Goal: Task Accomplishment & Management: Use online tool/utility

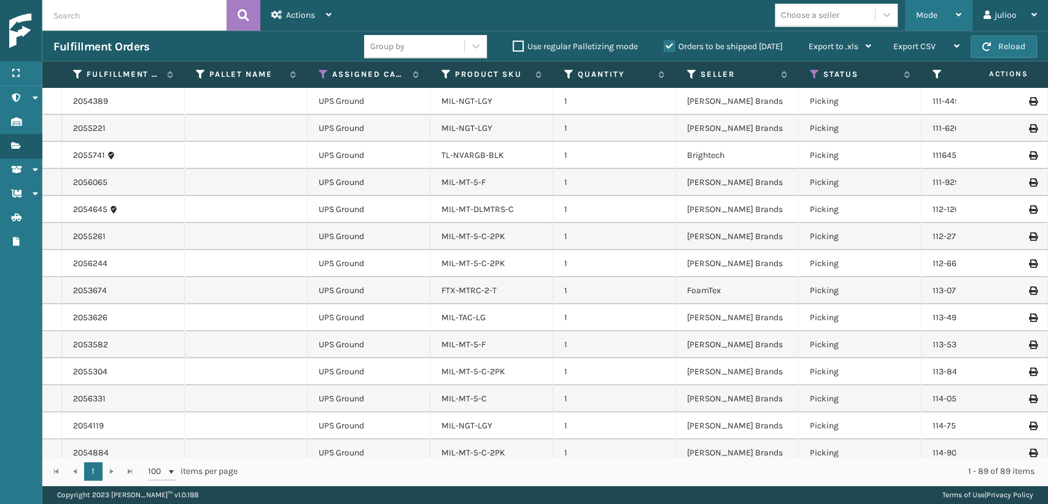
click at [919, 12] on span "Mode" at bounding box center [926, 15] width 21 height 10
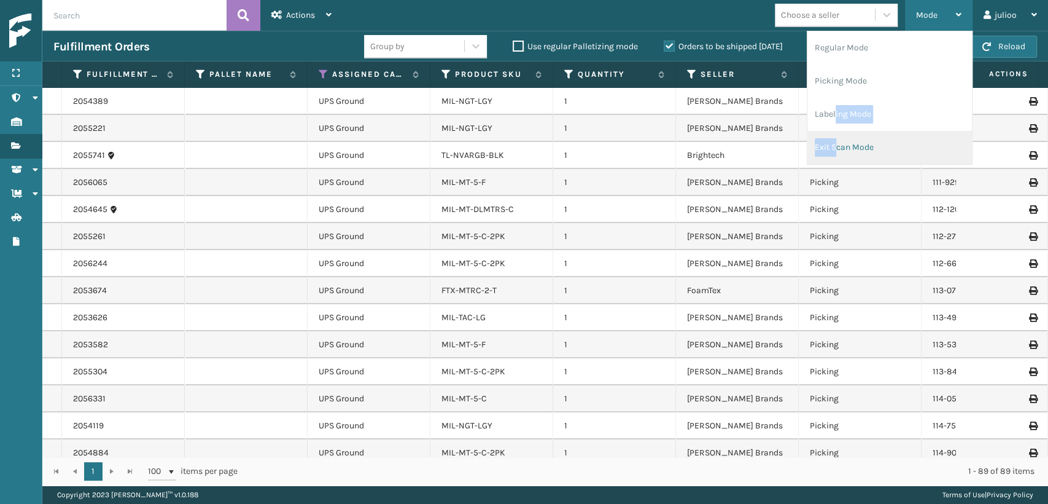
drag, startPoint x: 835, startPoint y: 125, endPoint x: 838, endPoint y: 133, distance: 8.4
click at [838, 133] on ul "Regular Mode Picking Mode Labeling Mode Exit Scan Mode" at bounding box center [889, 97] width 165 height 133
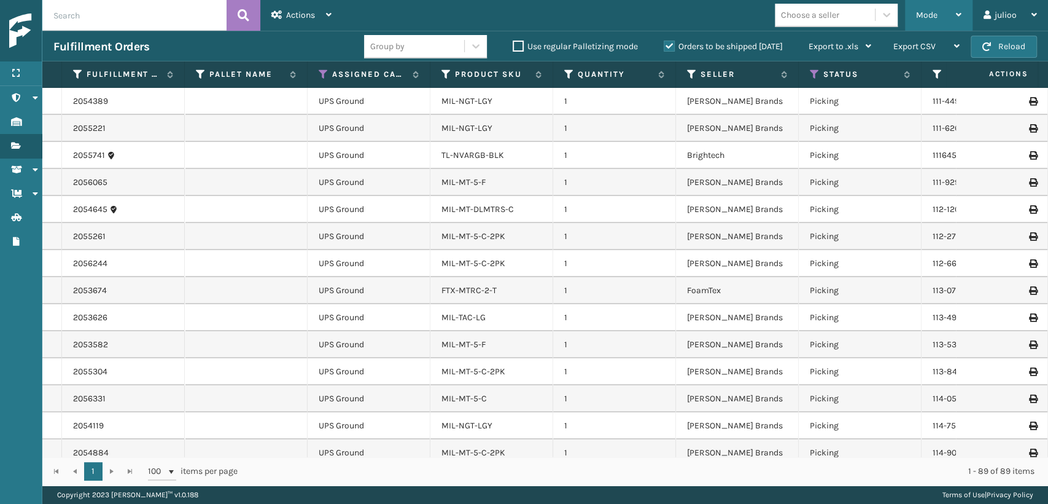
click at [919, 11] on span "Mode" at bounding box center [926, 15] width 21 height 10
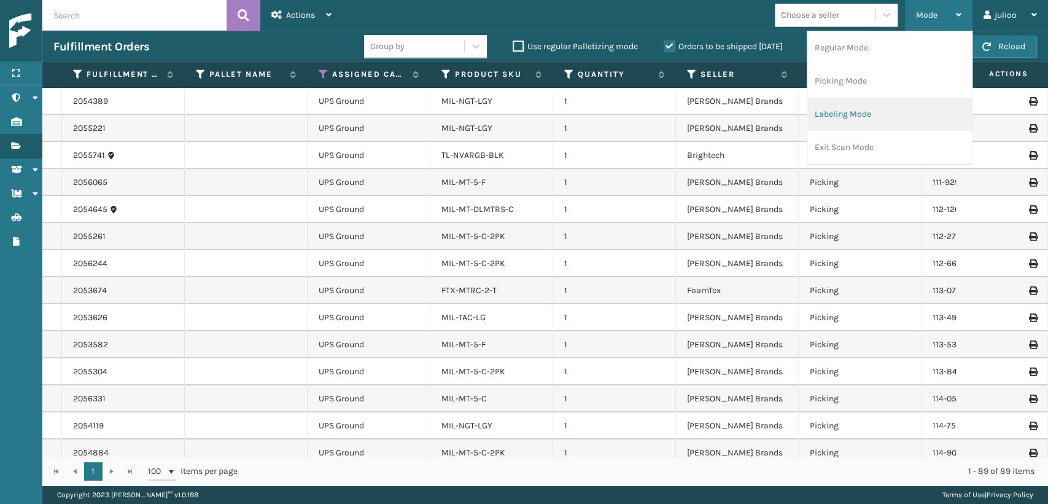
click at [830, 117] on li "Labeling Mode" at bounding box center [889, 114] width 165 height 33
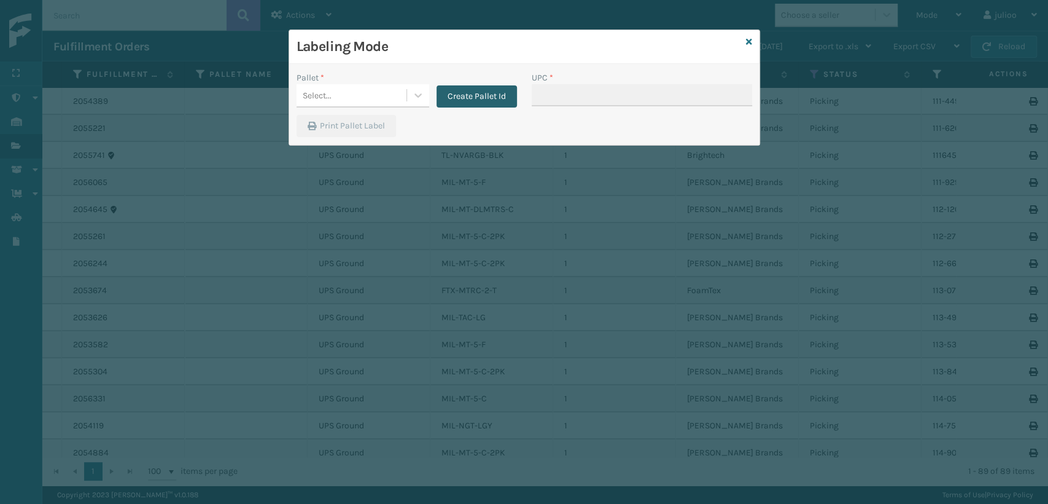
click at [466, 95] on button "Create Pallet Id" at bounding box center [477, 96] width 80 height 22
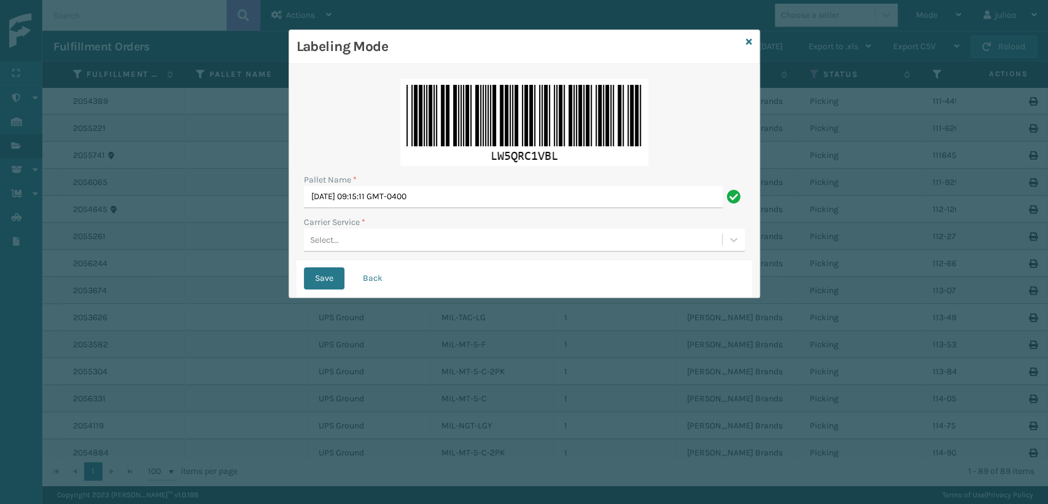
click at [361, 233] on div "Select..." at bounding box center [513, 240] width 418 height 20
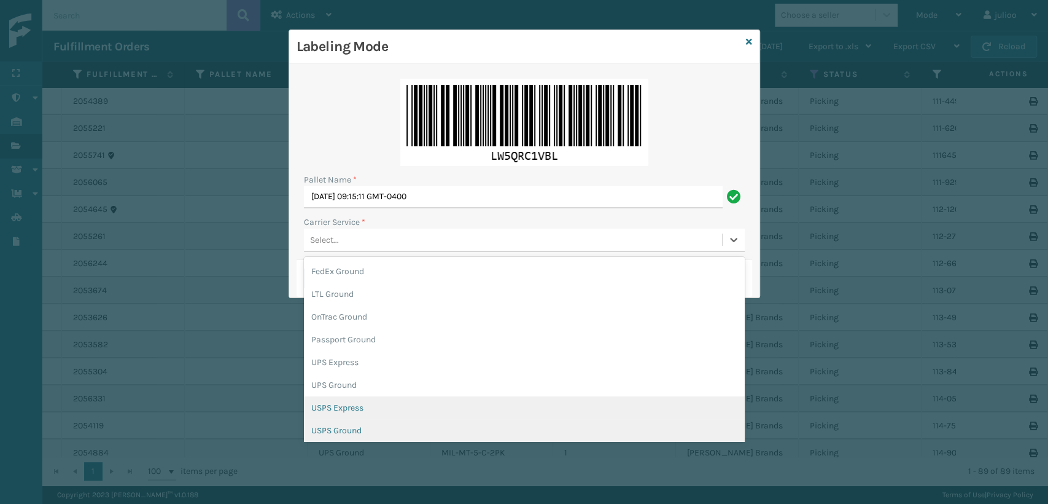
scroll to position [68, 0]
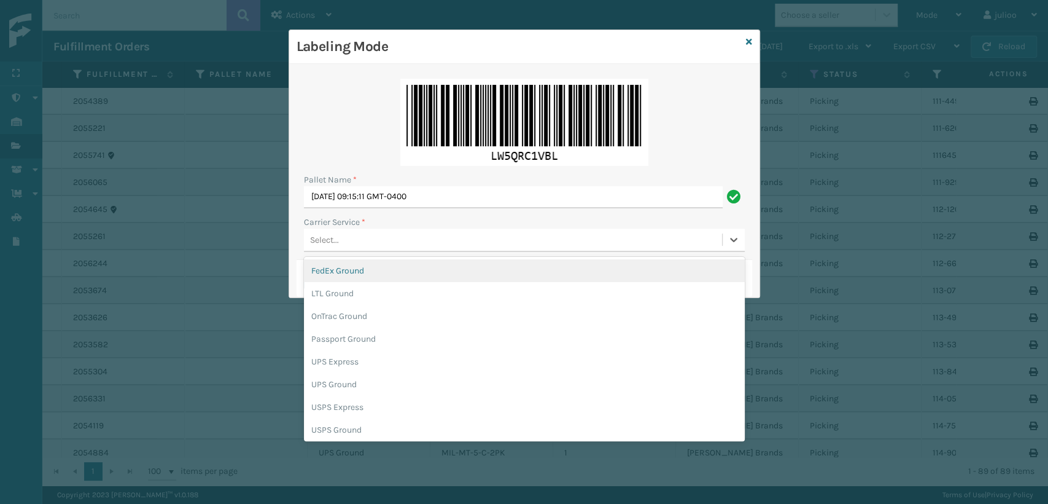
click at [367, 271] on div "FedEx Ground" at bounding box center [524, 270] width 441 height 23
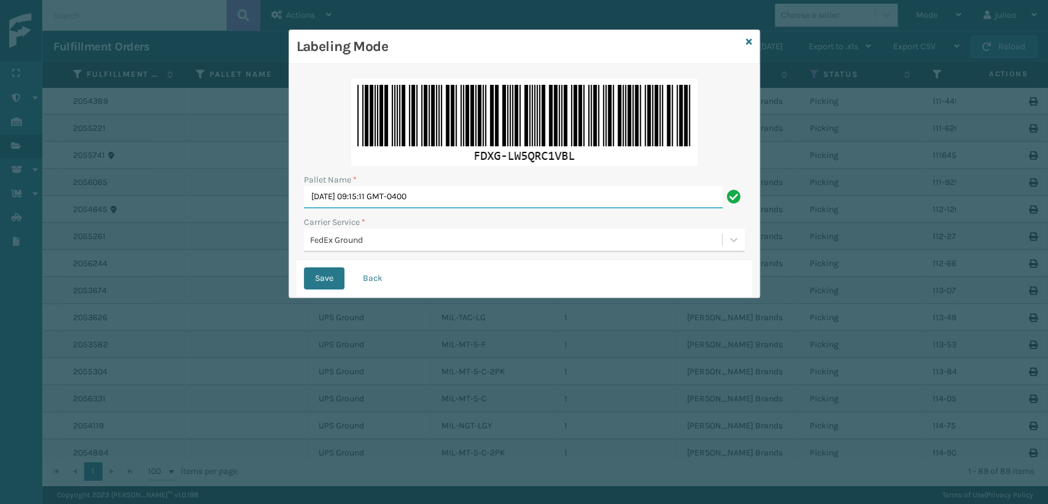
drag, startPoint x: 496, startPoint y: 193, endPoint x: 0, endPoint y: 189, distance: 496.2
click at [0, 189] on div "Labeling Mode Pallet Name * [DATE] 09:15:11 GMT-0400 Carrier Service * FedEx Gr…" at bounding box center [524, 252] width 1048 height 504
type input "T556983"
click at [304, 267] on button "Save" at bounding box center [324, 278] width 41 height 22
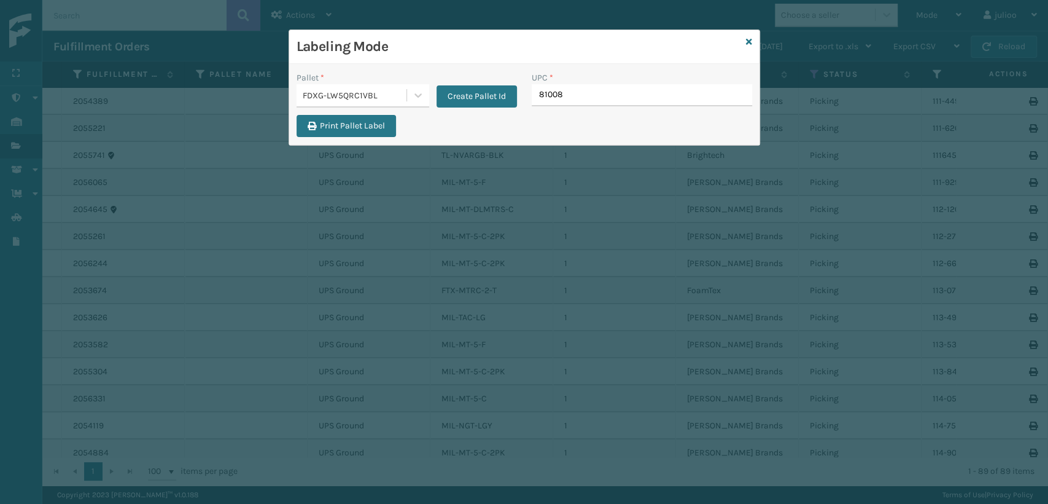
type input "8100819"
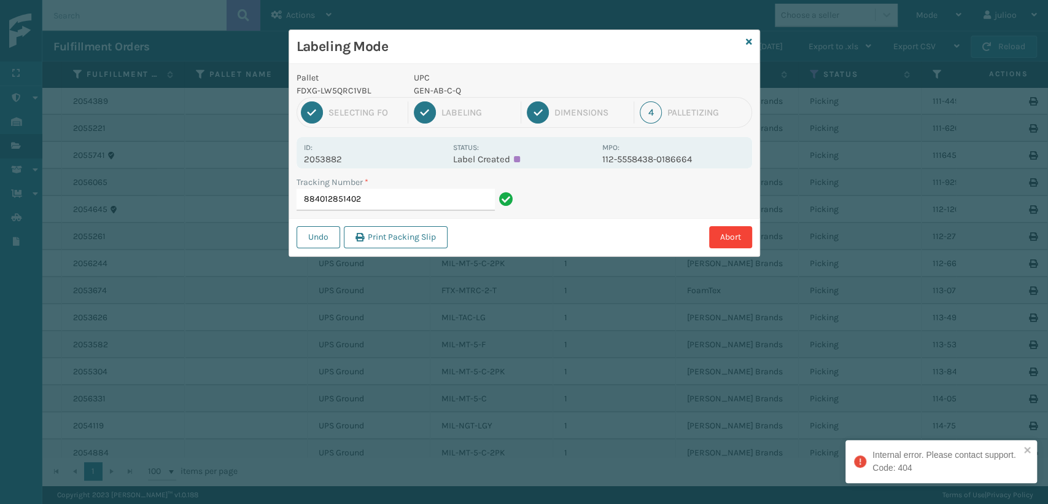
type input "884012851402"
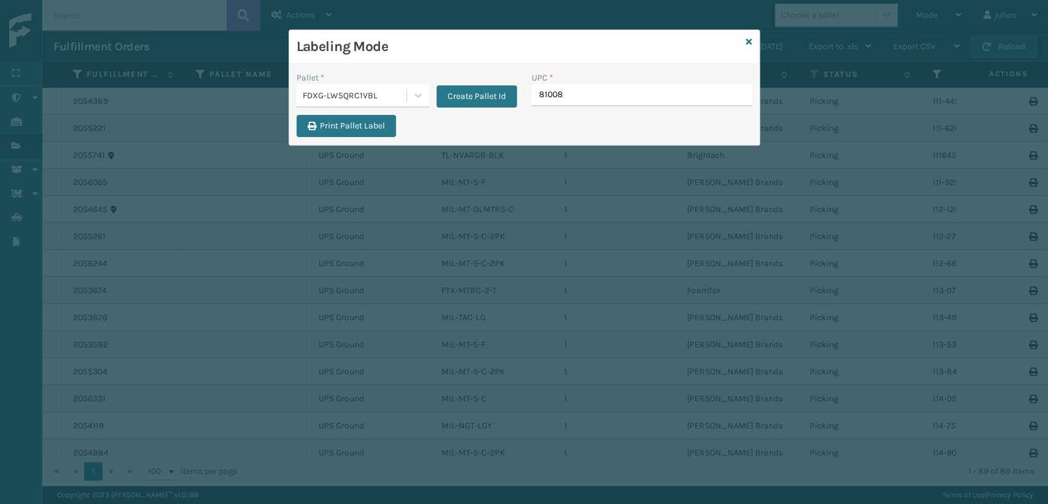
type input "810081"
type input "81008"
type input "810081962"
type input "ST3402"
drag, startPoint x: 594, startPoint y: 96, endPoint x: 427, endPoint y: 95, distance: 167.0
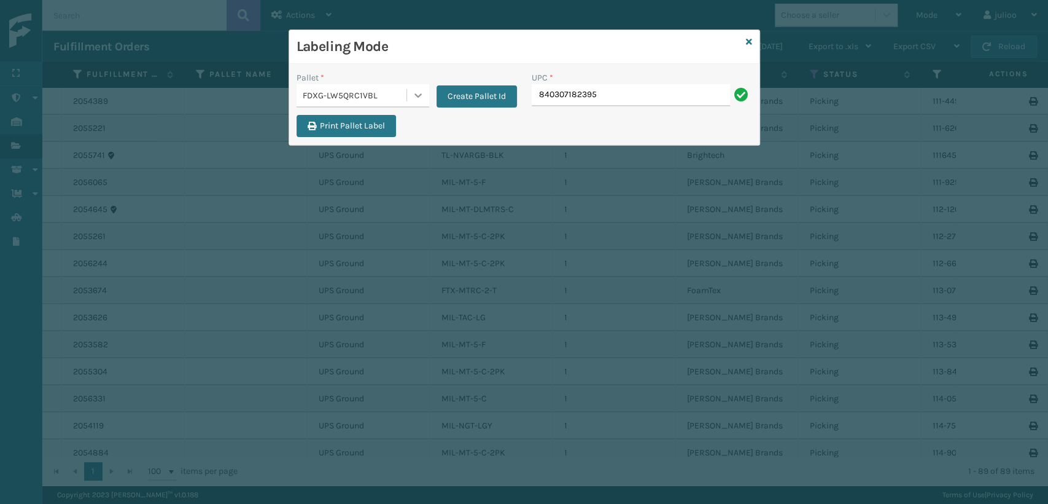
click at [427, 95] on div "Pallet * FDXG-LW5QRC1VBL Create Pallet Id UPC * 840307182395" at bounding box center [524, 93] width 470 height 44
type input "840307182395"
type input "8100819"
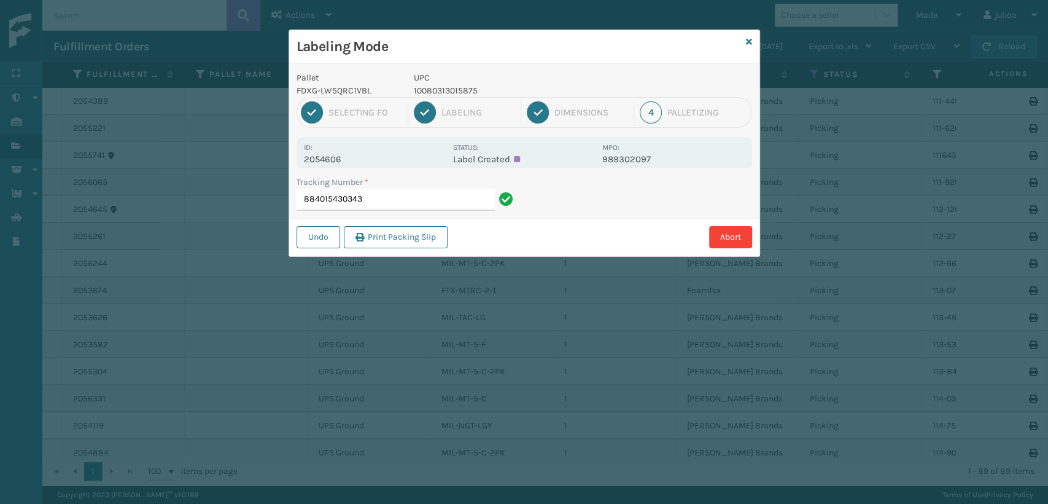
type input "884015430343"
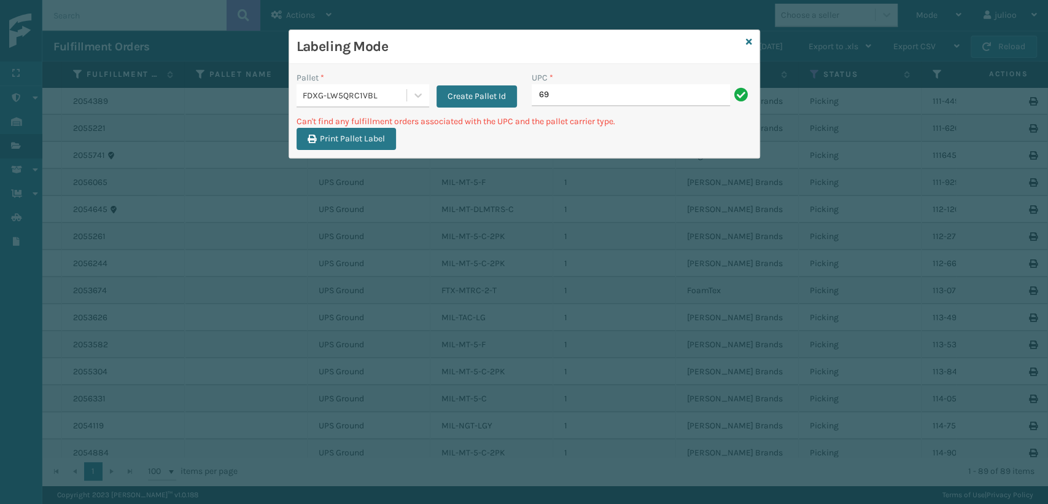
type input "6"
type input "h"
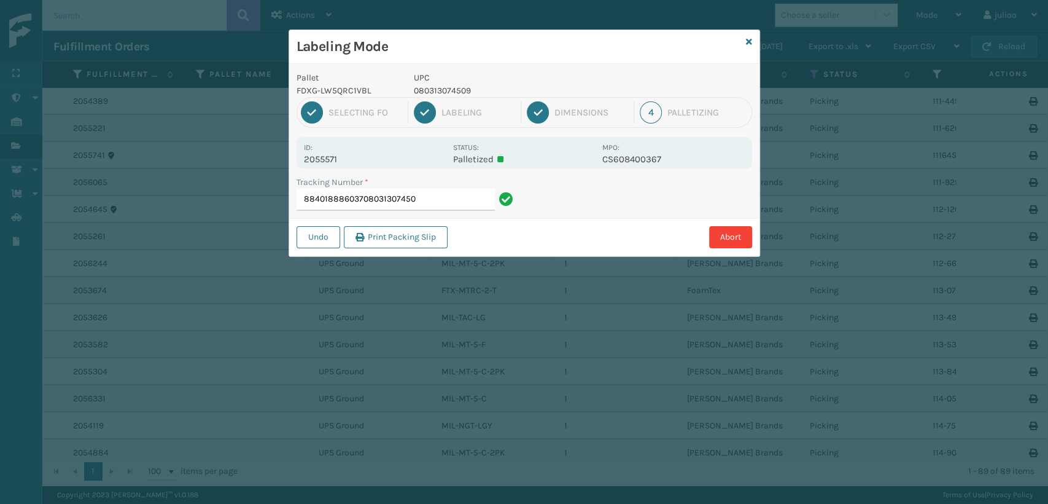
type input "884018886037080313074509"
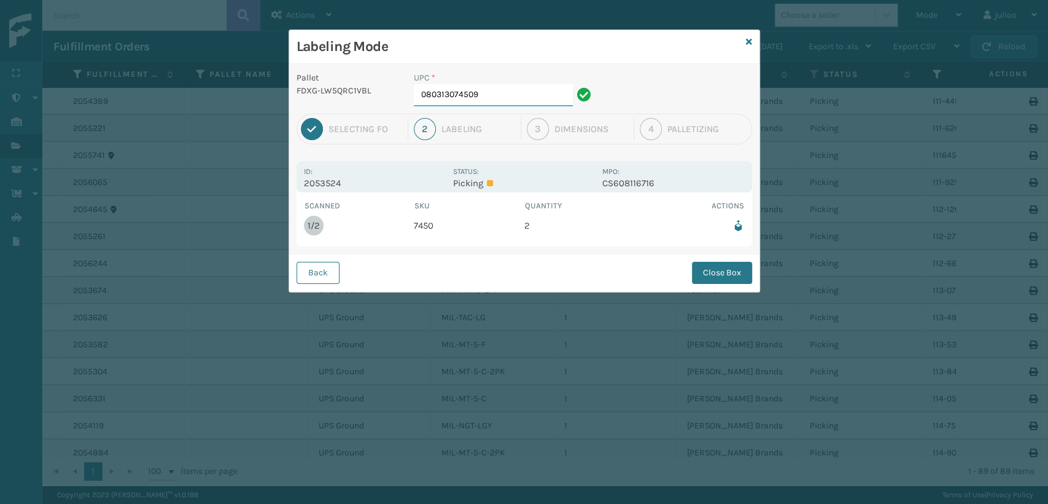
click at [511, 99] on input "080313074509" at bounding box center [493, 95] width 159 height 22
click at [709, 271] on button "Close Box" at bounding box center [722, 273] width 60 height 22
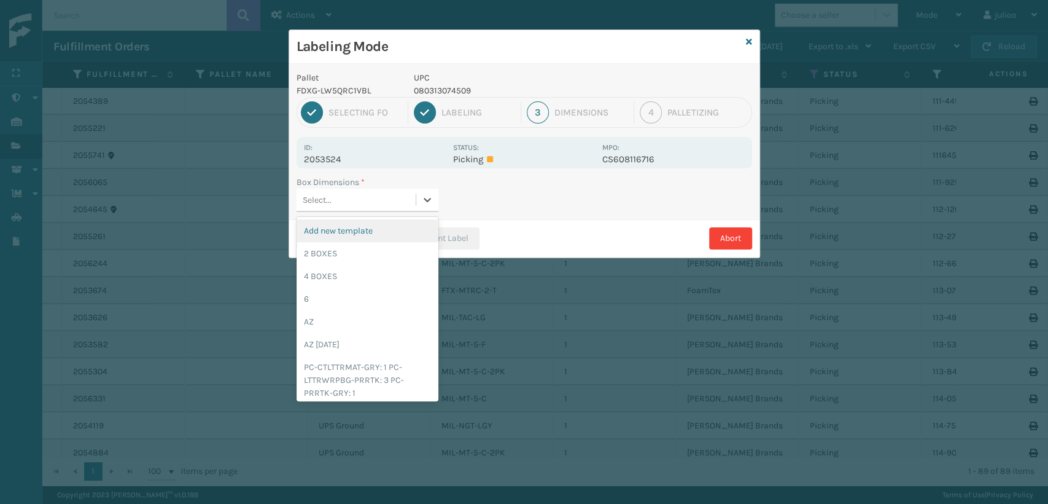
click at [336, 203] on div "Select..." at bounding box center [356, 200] width 119 height 20
click at [324, 247] on div "2 BOXES" at bounding box center [368, 253] width 142 height 23
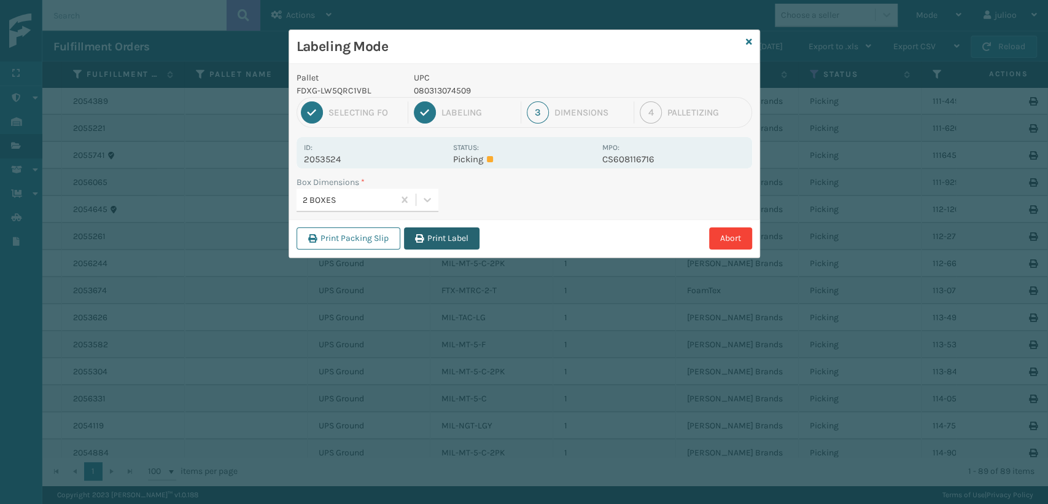
click at [454, 229] on button "Print Label" at bounding box center [442, 238] width 76 height 22
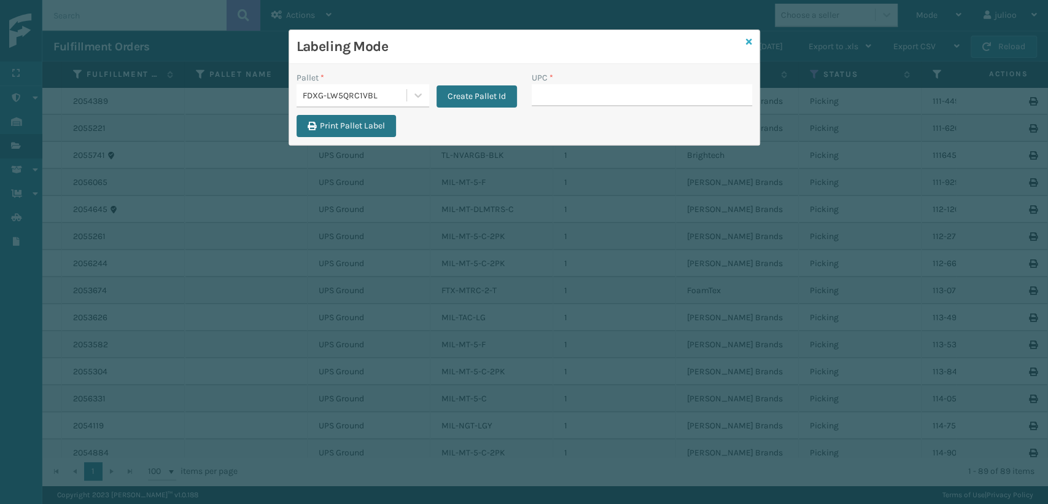
click at [747, 37] on icon at bounding box center [749, 41] width 6 height 9
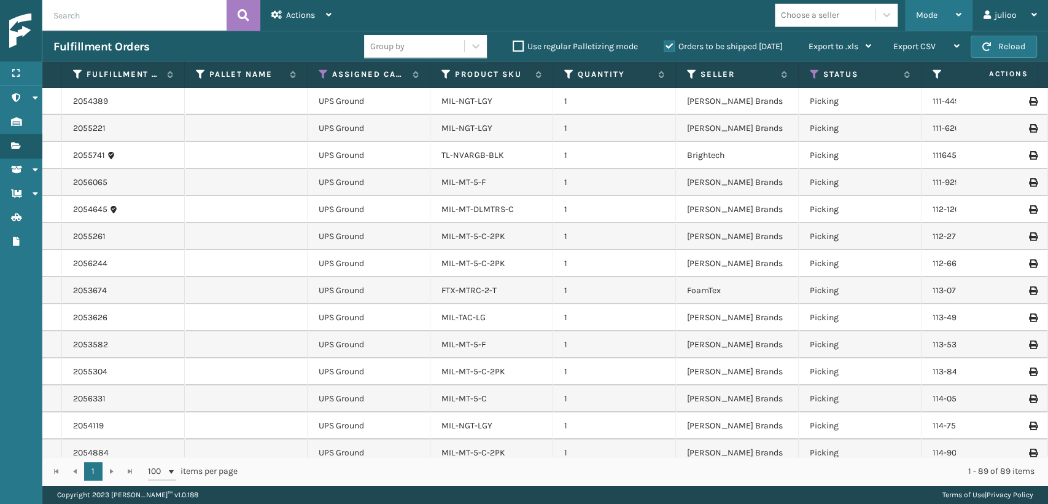
click at [953, 21] on div "Mode" at bounding box center [938, 15] width 45 height 31
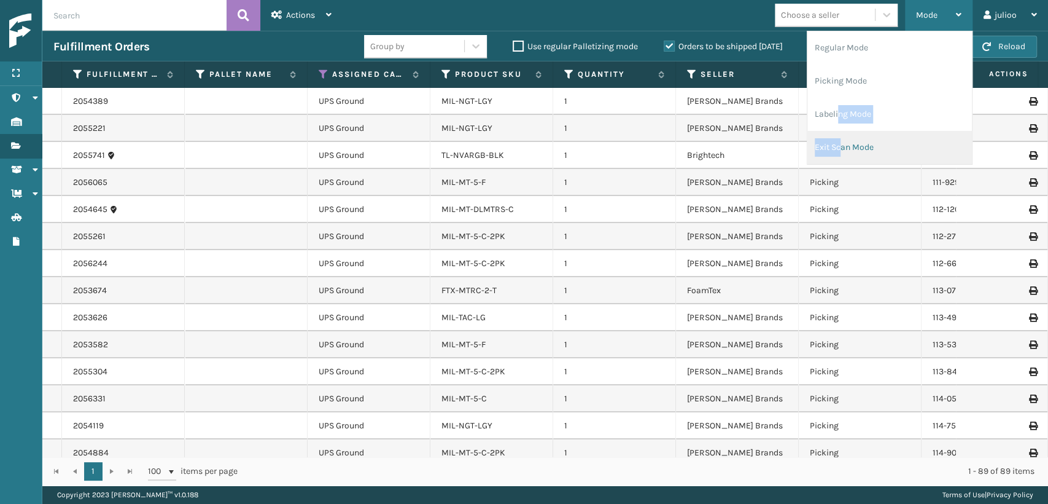
drag, startPoint x: 836, startPoint y: 113, endPoint x: 841, endPoint y: 149, distance: 36.0
click at [841, 149] on ul "Regular Mode Picking Mode Labeling Mode Exit Scan Mode" at bounding box center [889, 97] width 165 height 133
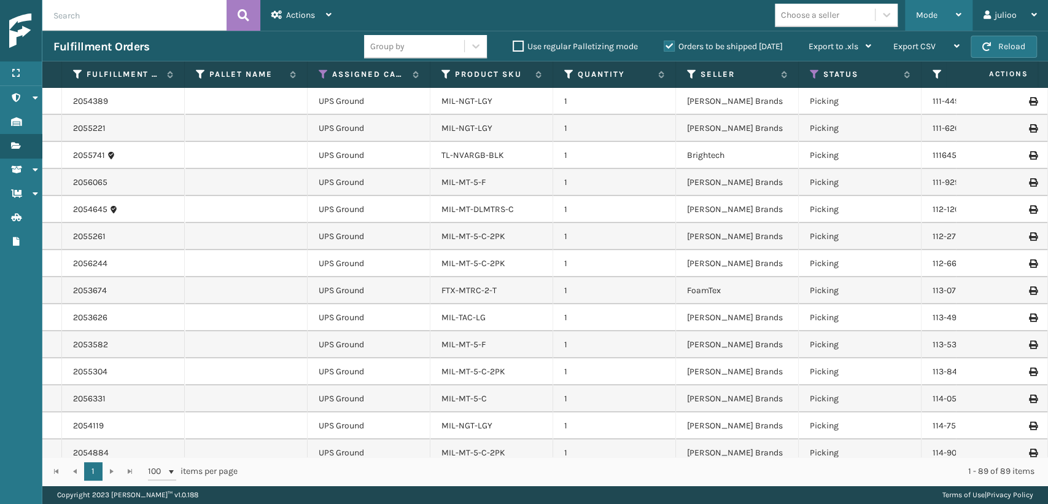
click at [922, 8] on div "Mode" at bounding box center [938, 15] width 45 height 31
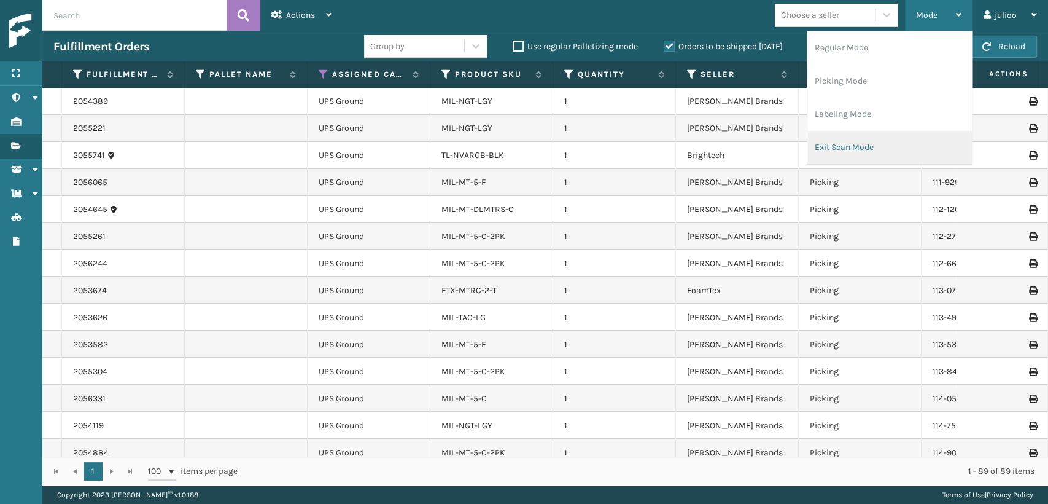
click at [833, 146] on li "Exit Scan Mode" at bounding box center [889, 147] width 165 height 33
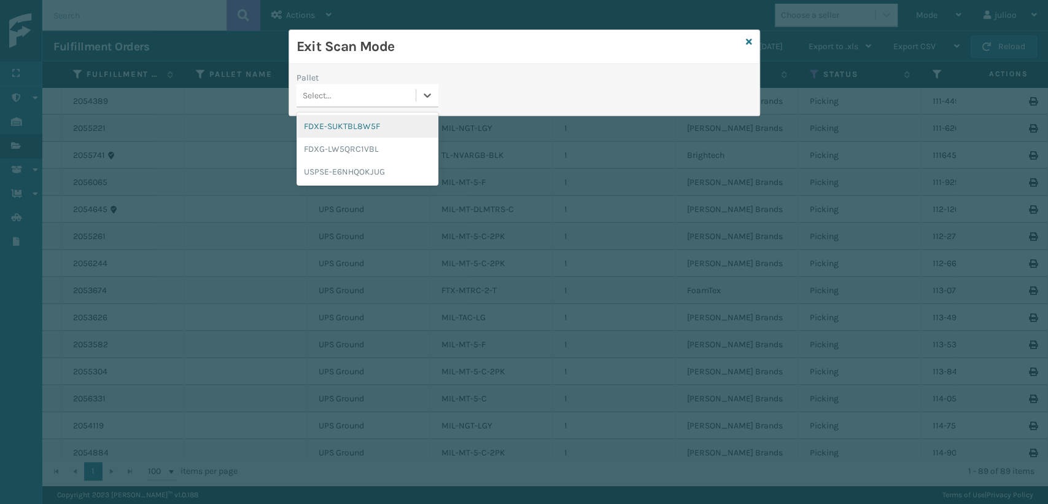
click at [359, 95] on div "Select..." at bounding box center [356, 95] width 119 height 20
click at [317, 149] on div "FDXG-LW5QRC1VBL" at bounding box center [368, 149] width 142 height 23
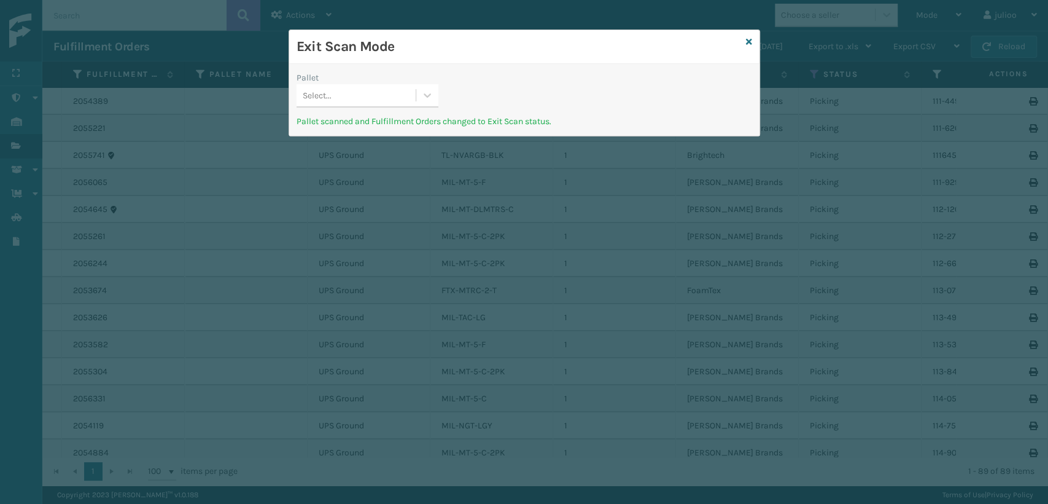
click at [380, 93] on div "Select..." at bounding box center [356, 95] width 119 height 20
click at [750, 40] on icon at bounding box center [749, 41] width 6 height 9
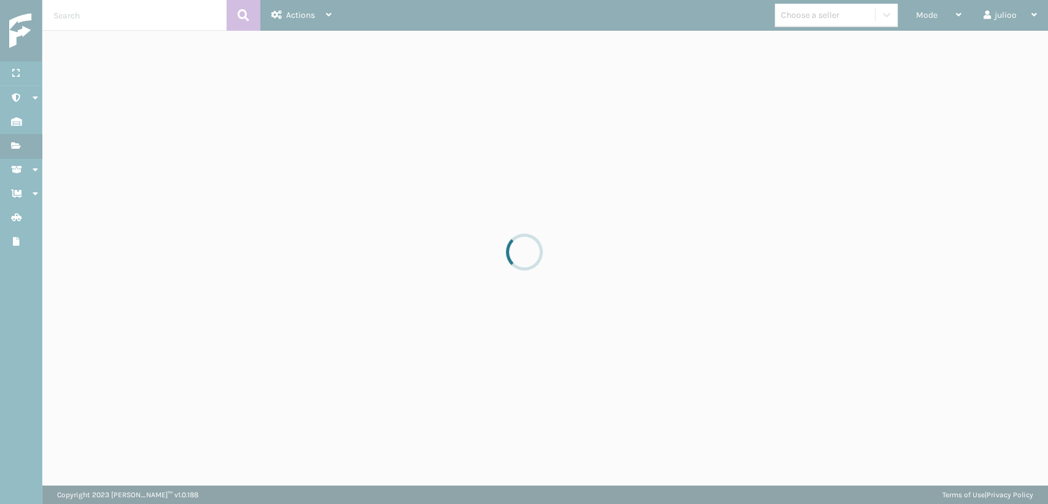
click at [937, 8] on div at bounding box center [524, 252] width 1048 height 504
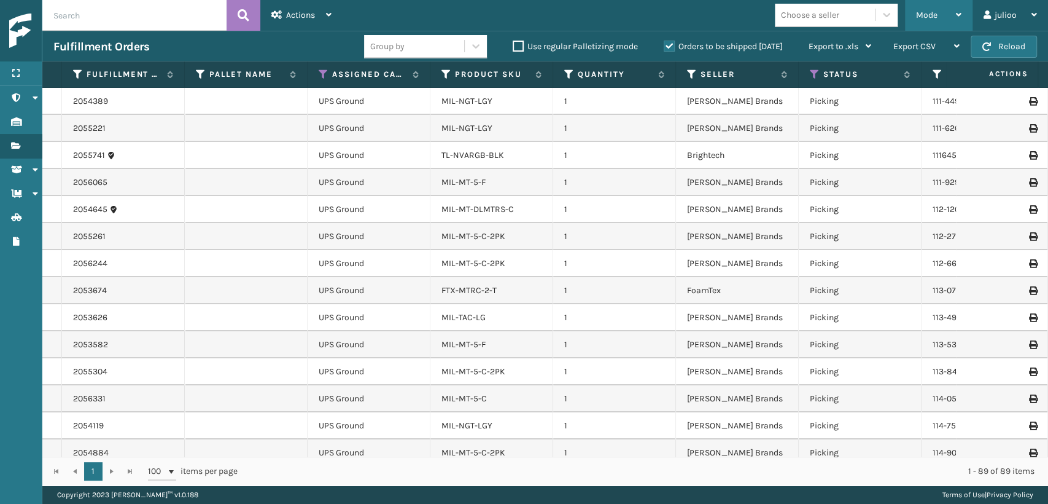
click at [936, 16] on span "Mode" at bounding box center [926, 15] width 21 height 10
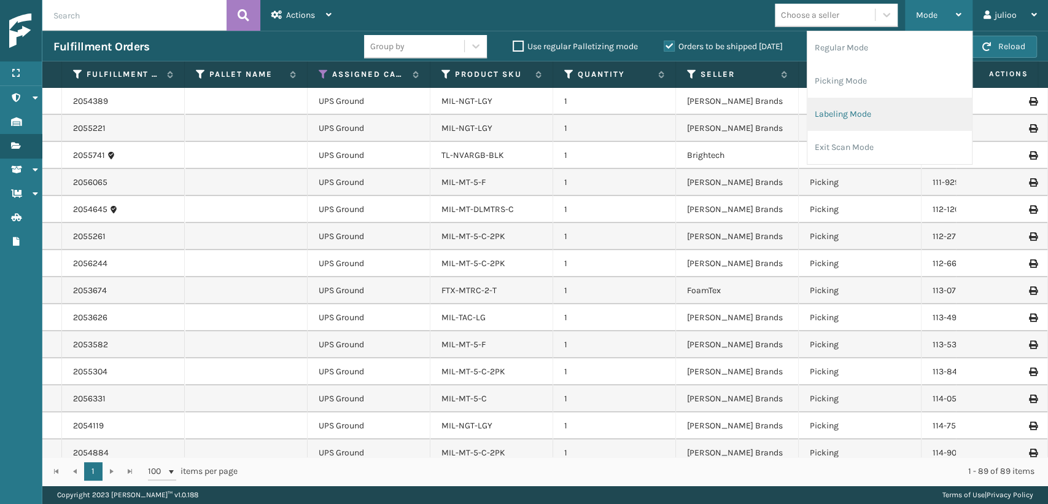
click at [873, 115] on li "Labeling Mode" at bounding box center [889, 114] width 165 height 33
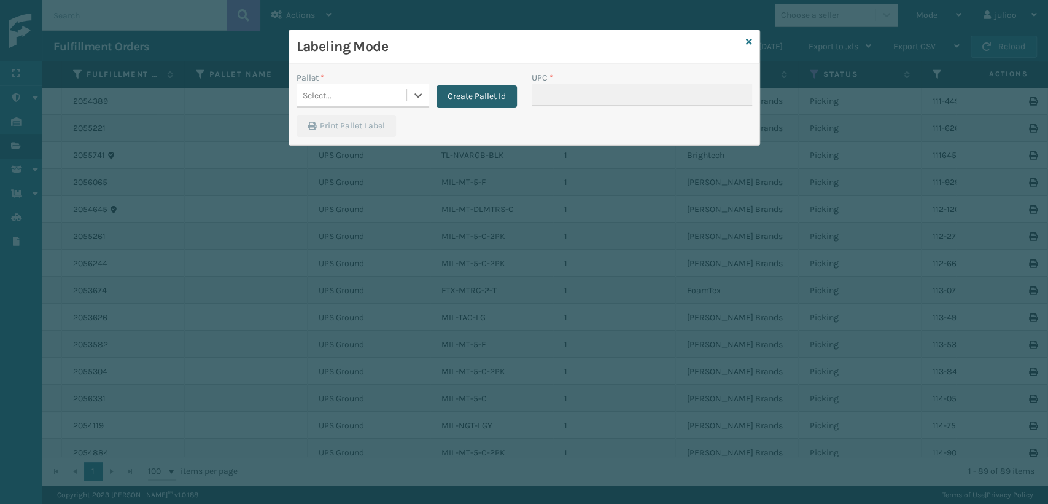
click at [467, 90] on button "Create Pallet Id" at bounding box center [477, 96] width 80 height 22
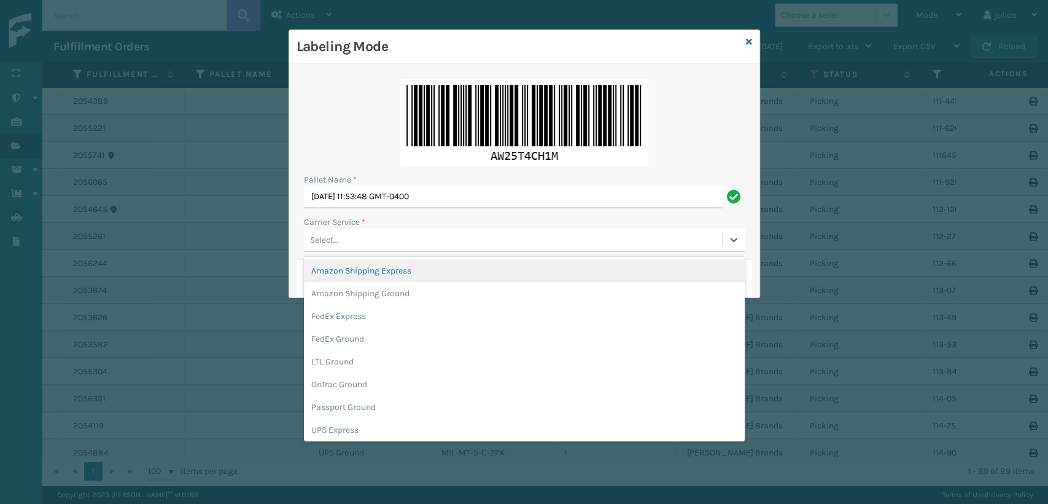
click at [325, 242] on div "Select..." at bounding box center [324, 239] width 29 height 13
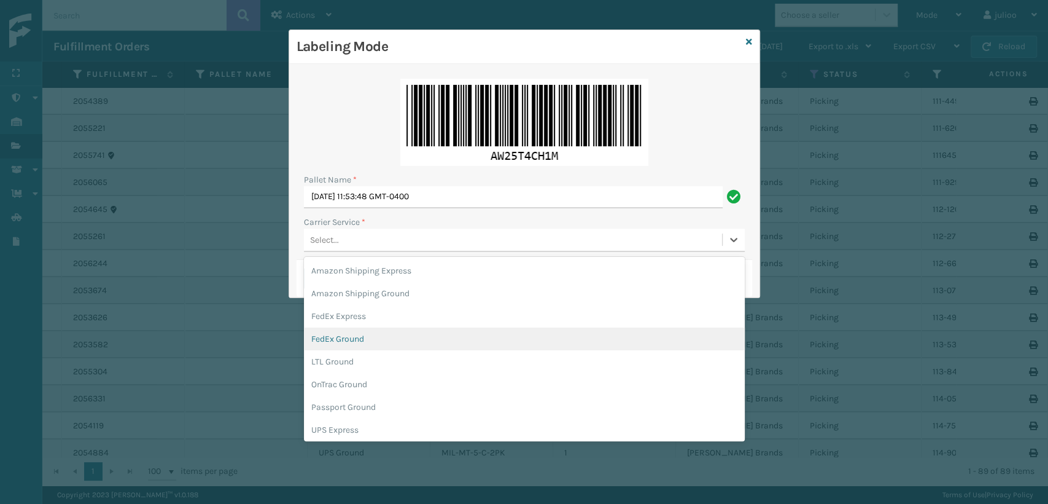
click at [329, 332] on div "FedEx Ground" at bounding box center [524, 338] width 441 height 23
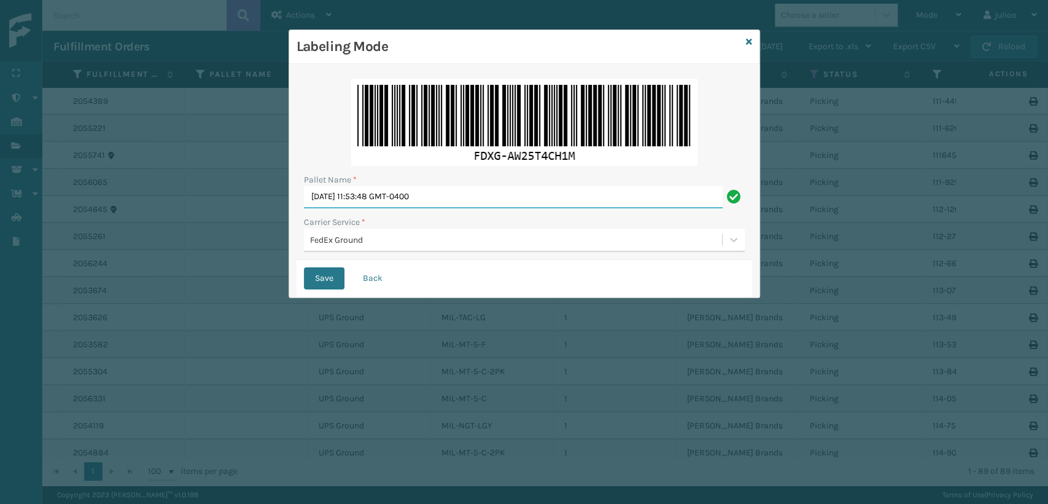
drag, startPoint x: 481, startPoint y: 197, endPoint x: 4, endPoint y: 306, distance: 489.5
click at [3, 306] on div "Labeling Mode Pallet Name * [DATE] 11:53:48 GMT-0400 Carrier Service * FedEx Gr…" at bounding box center [524, 252] width 1048 height 504
type input "T556013"
click at [304, 267] on button "Save" at bounding box center [324, 278] width 41 height 22
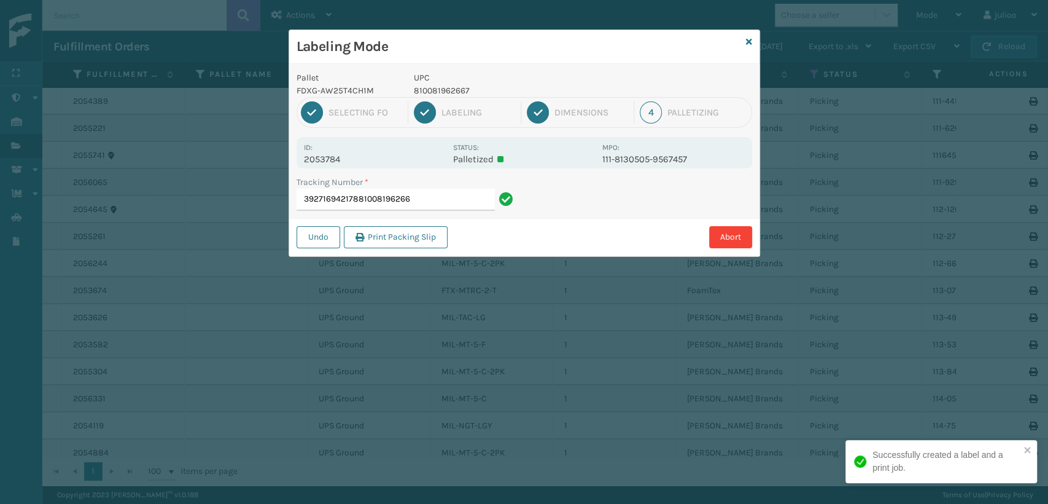
type input "392716942178810081962667"
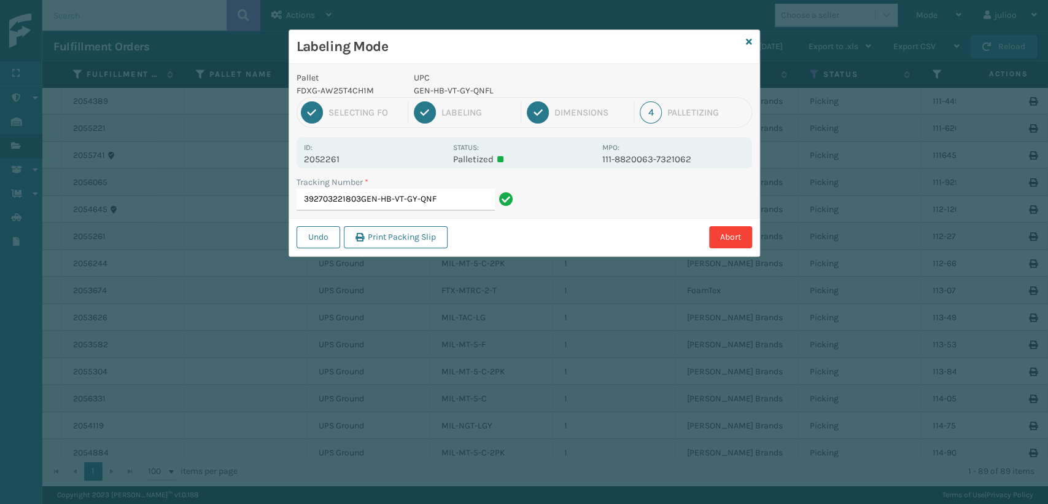
type input "392703221803GEN-HB-VT-GY-QNFL"
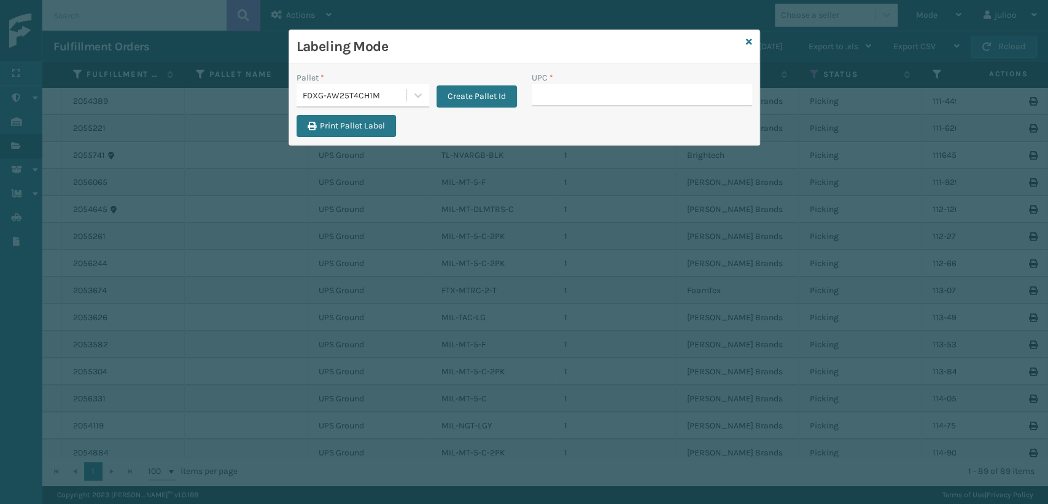
click at [170, 267] on div "Labeling Mode Pallet * FDXG-AW25T4CH1M Create Pallet Id UPC * Print Pallet Label" at bounding box center [524, 252] width 1048 height 504
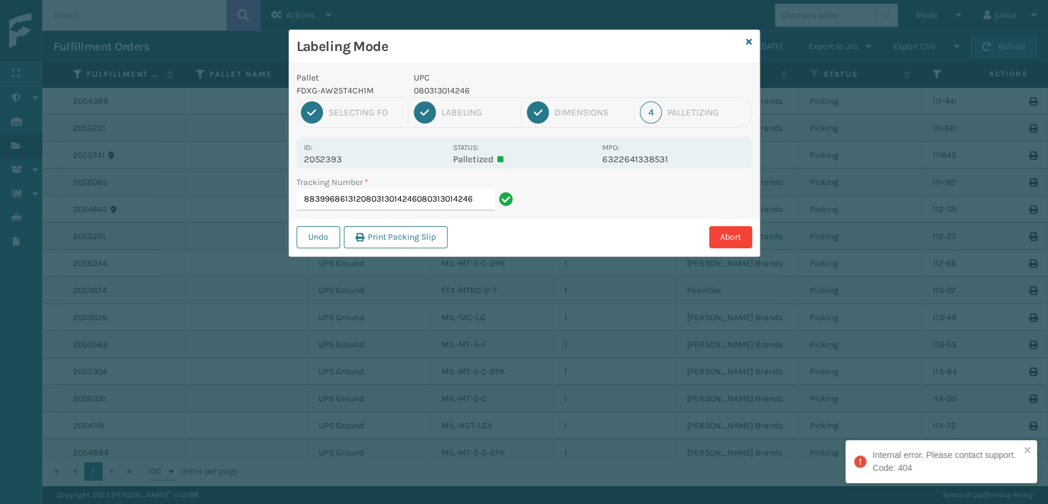
type input "883996861312080313014246080313014246"
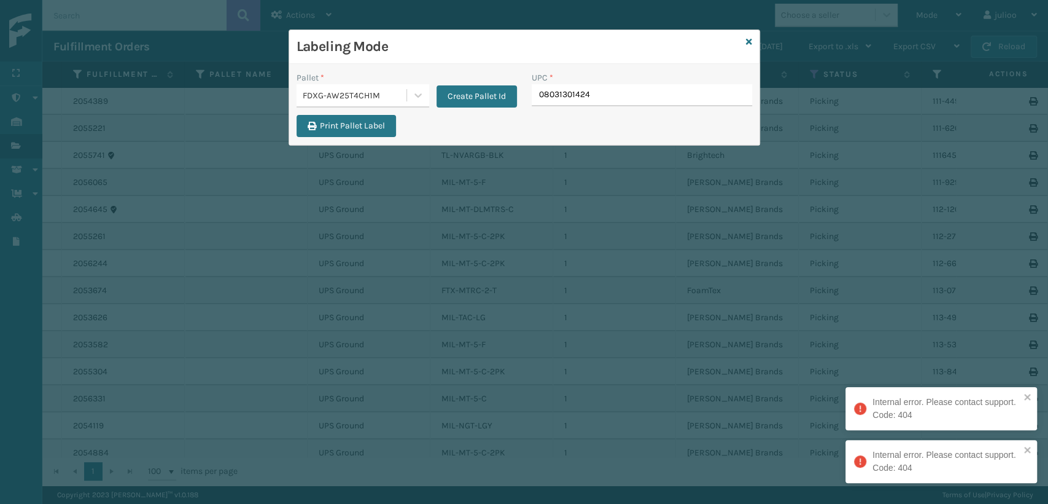
type input "080313014246"
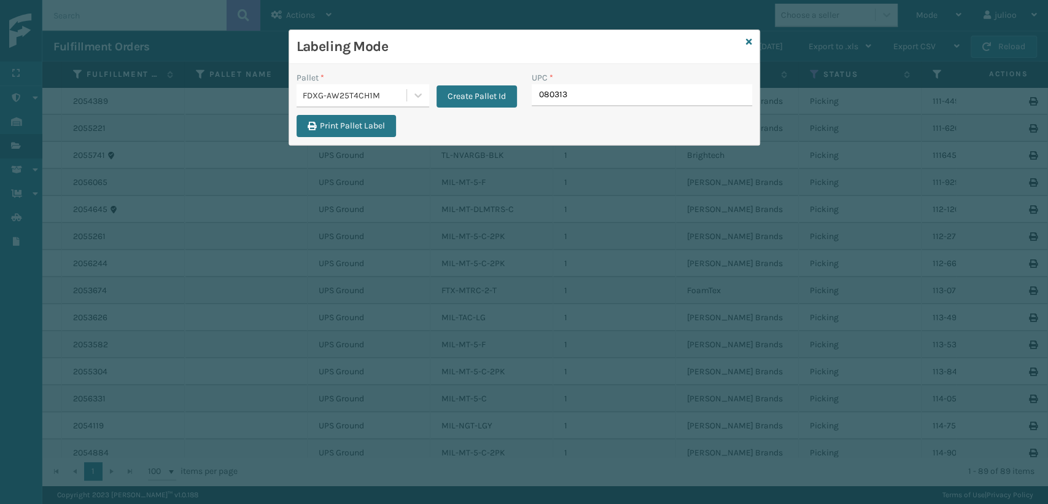
type input "0803130"
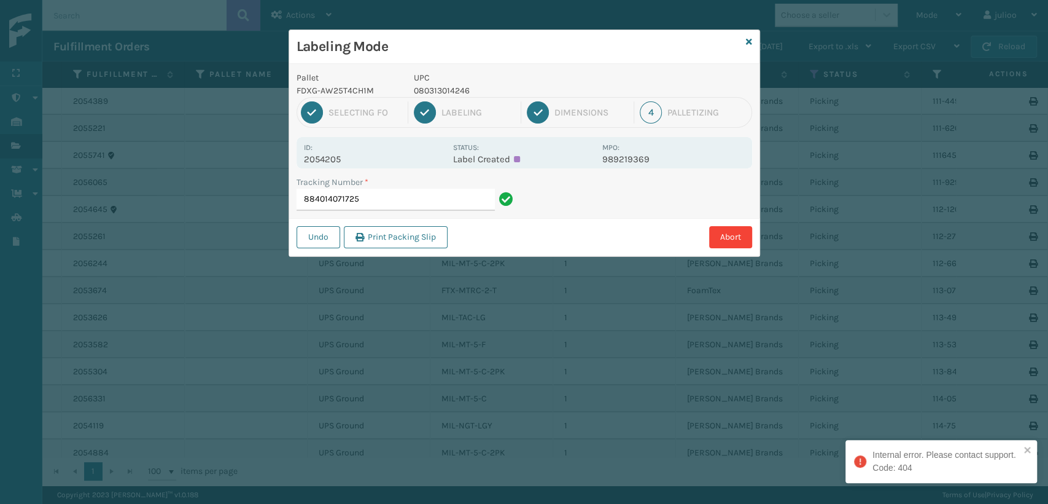
type input "884014071725"
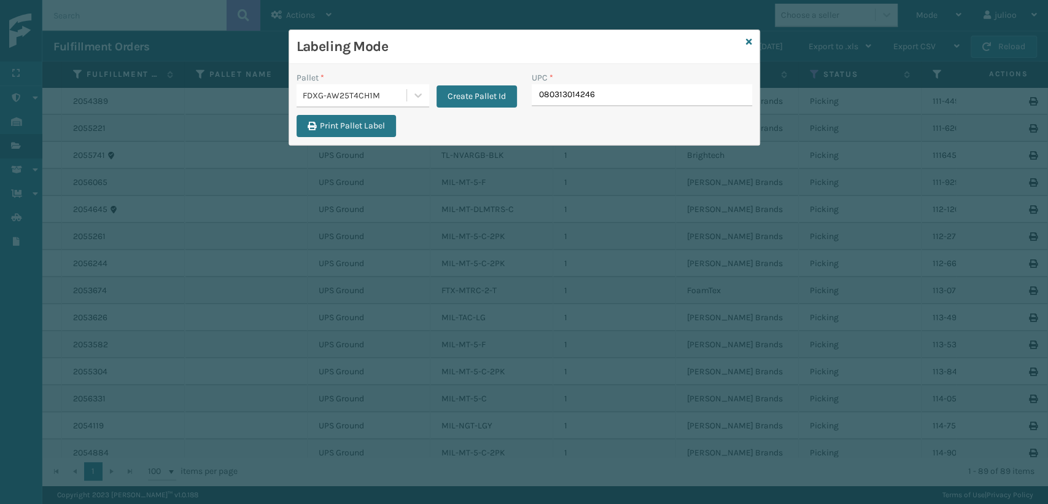
type input "080313014246"
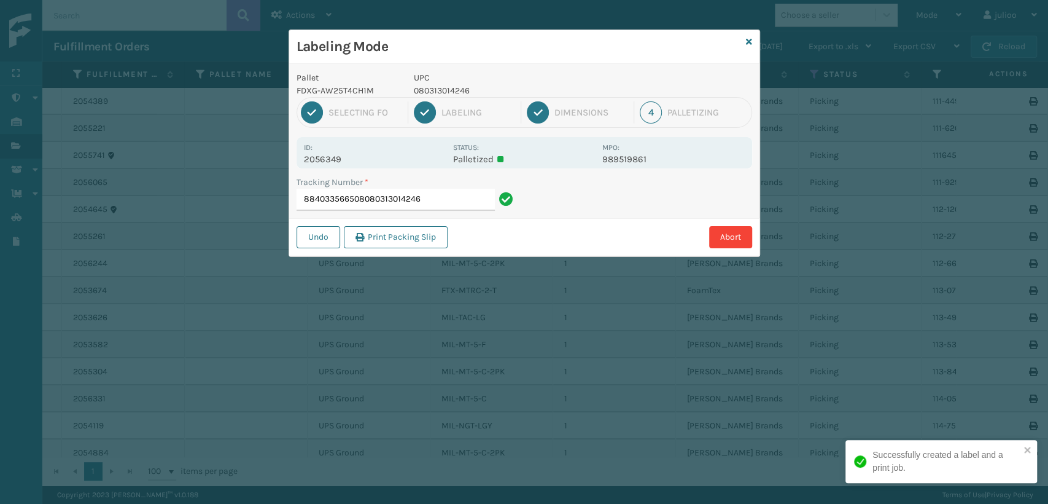
type input "884033566508080313014246"
type input "884016260689080313014246"
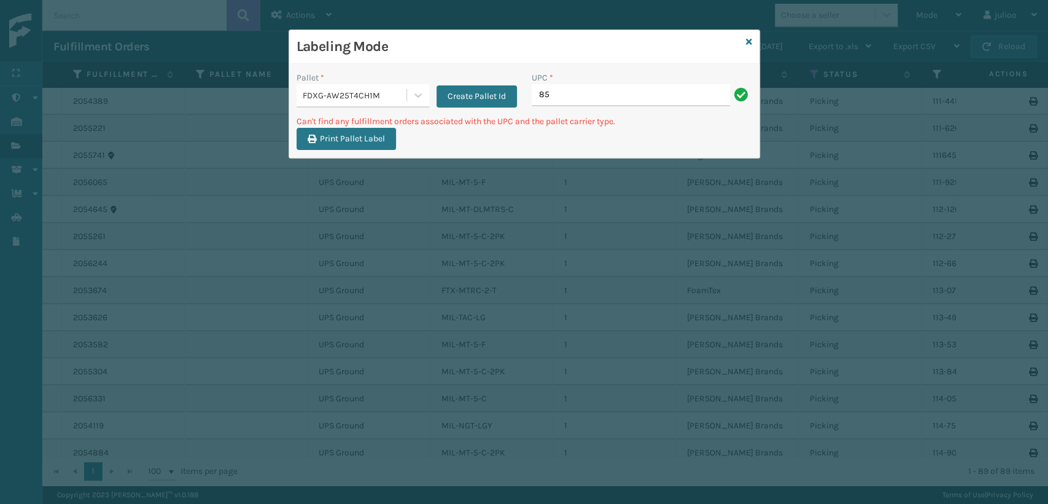
type input "8"
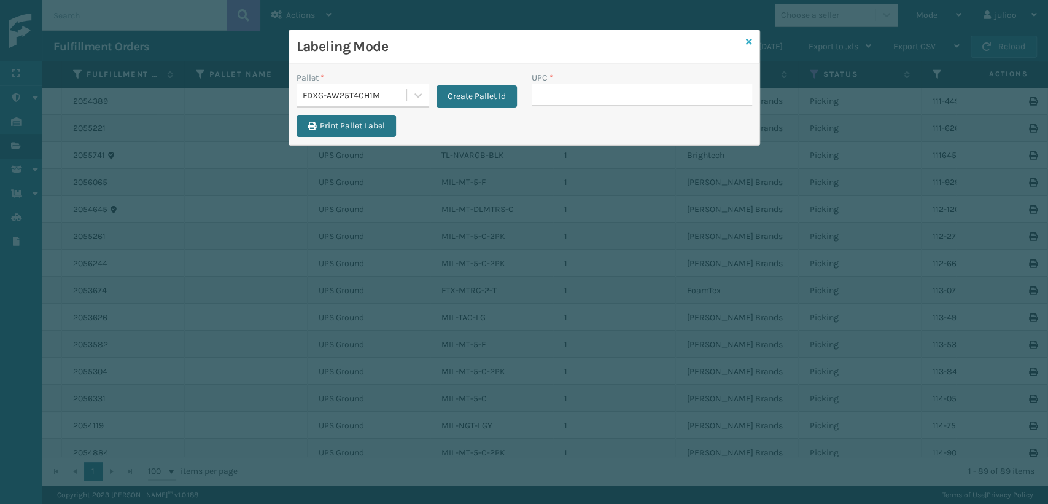
click at [749, 45] on icon at bounding box center [749, 41] width 6 height 9
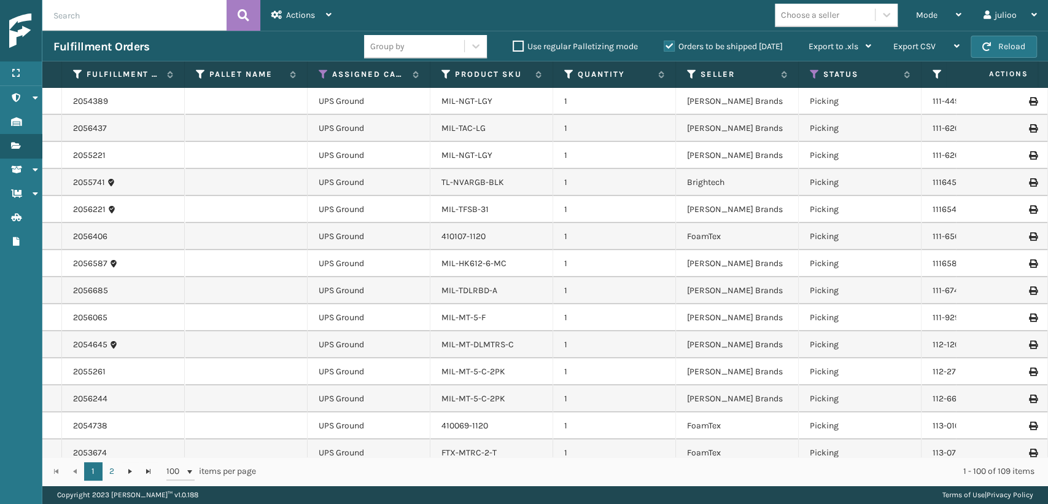
click at [317, 74] on th "Assigned Carrier Service" at bounding box center [369, 74] width 123 height 26
click at [322, 72] on icon at bounding box center [324, 74] width 10 height 11
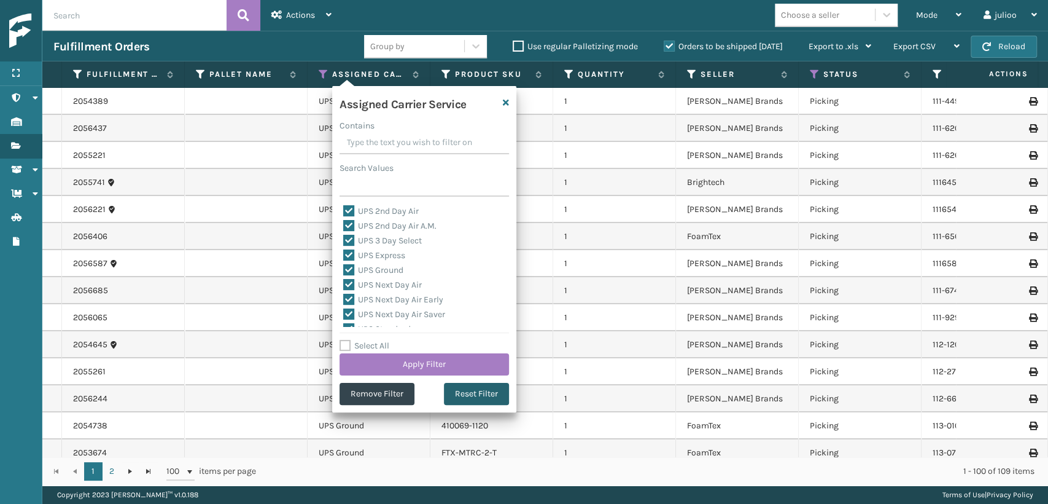
click at [470, 394] on button "Reset Filter" at bounding box center [476, 394] width 65 height 22
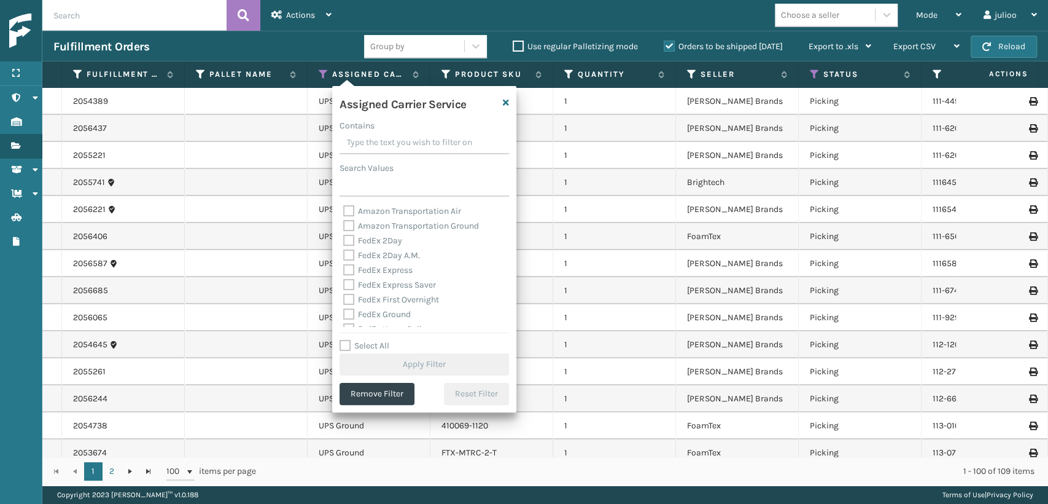
click at [354, 239] on label "FedEx 2Day" at bounding box center [372, 240] width 59 height 10
click at [344, 239] on input "FedEx 2Day" at bounding box center [343, 237] width 1 height 8
checkbox input "true"
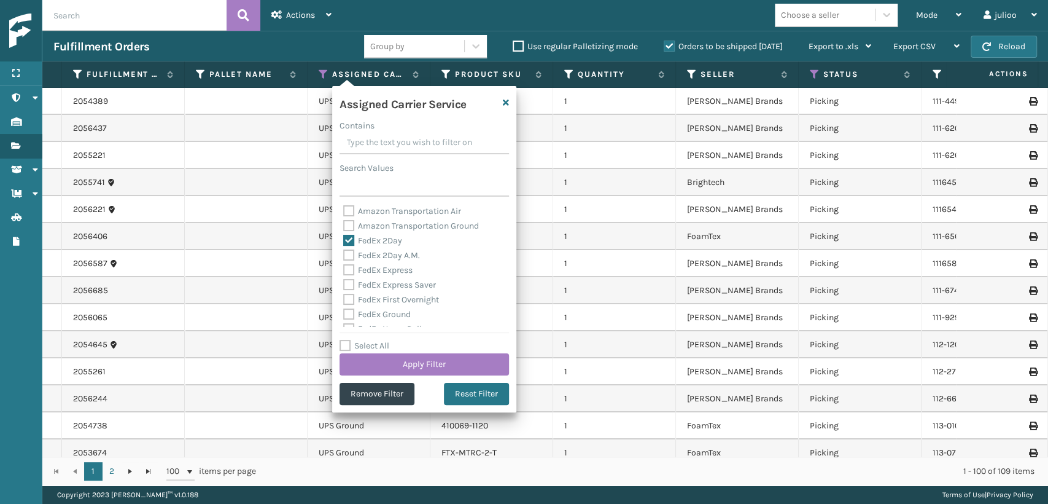
click at [343, 256] on label "FedEx 2Day A.M." at bounding box center [381, 255] width 77 height 10
click at [343, 256] on input "FedEx 2Day A.M." at bounding box center [343, 252] width 1 height 8
checkbox input "true"
click at [349, 266] on label "FedEx Express" at bounding box center [377, 270] width 69 height 10
click at [344, 266] on input "FedEx Express" at bounding box center [343, 267] width 1 height 8
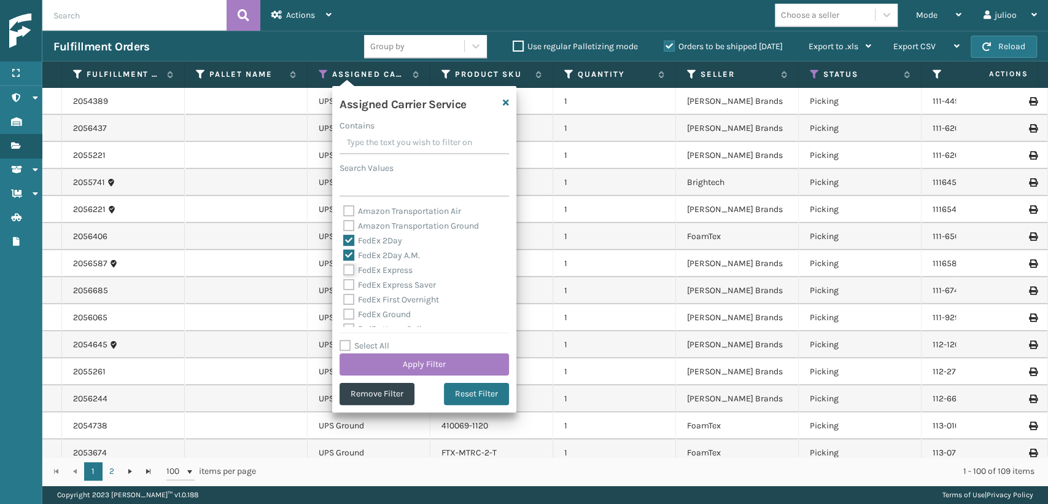
checkbox input "true"
drag, startPoint x: 338, startPoint y: 284, endPoint x: 350, endPoint y: 289, distance: 12.9
click at [343, 286] on div "Assigned Carrier Service Contains Search Values Amazon Transportation Air Amazo…" at bounding box center [424, 249] width 184 height 326
click at [352, 281] on label "FedEx Express Saver" at bounding box center [389, 284] width 93 height 10
click at [344, 281] on input "FedEx Express Saver" at bounding box center [343, 282] width 1 height 8
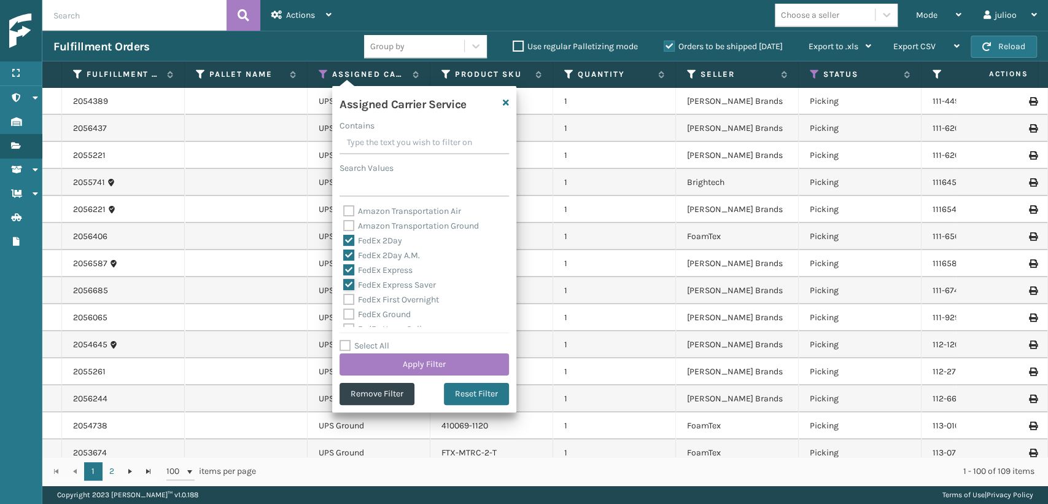
checkbox input "true"
click at [355, 292] on div "FedEx First Overnight" at bounding box center [424, 299] width 162 height 15
click at [356, 301] on label "FedEx First Overnight" at bounding box center [391, 299] width 96 height 10
click at [344, 300] on input "FedEx First Overnight" at bounding box center [343, 296] width 1 height 8
click at [346, 299] on label "FedEx First Overnight" at bounding box center [391, 299] width 96 height 10
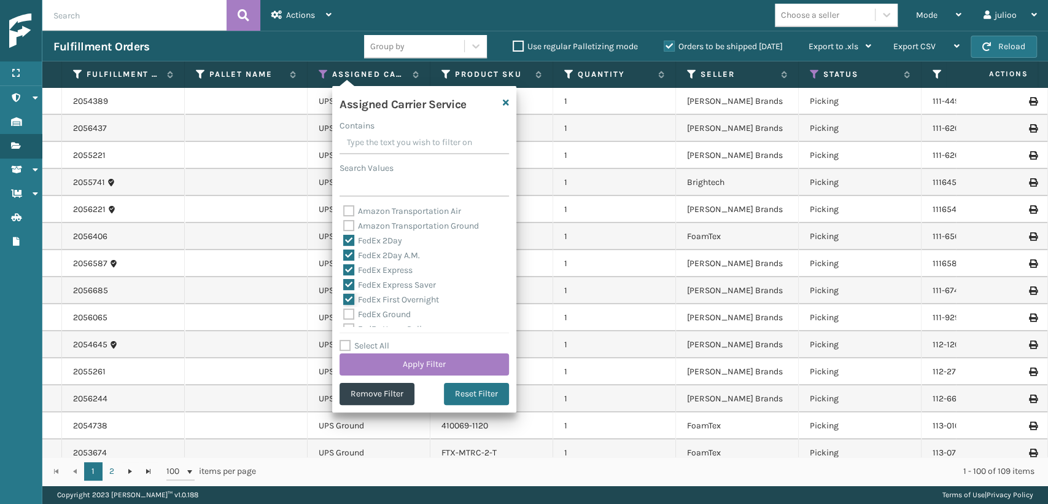
click at [344, 299] on input "FedEx First Overnight" at bounding box center [343, 296] width 1 height 8
click at [349, 306] on div "Amazon Transportation Air Amazon Transportation Ground FedEx 2Day FedEx 2Day A.…" at bounding box center [424, 265] width 169 height 123
click at [349, 301] on label "FedEx First Overnight" at bounding box center [391, 299] width 96 height 10
click at [344, 300] on input "FedEx First Overnight" at bounding box center [343, 296] width 1 height 8
checkbox input "true"
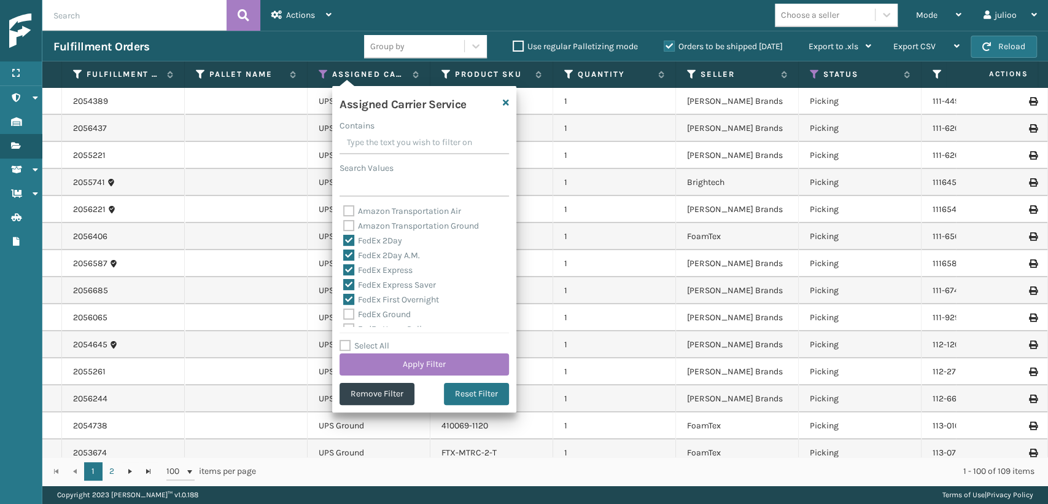
click at [349, 309] on label "FedEx Ground" at bounding box center [377, 314] width 68 height 10
click at [344, 309] on input "FedEx Ground" at bounding box center [343, 311] width 1 height 8
checkbox input "true"
click at [348, 290] on label "FedEx SmartPost" at bounding box center [383, 290] width 80 height 10
click at [344, 290] on input "FedEx SmartPost" at bounding box center [343, 287] width 1 height 8
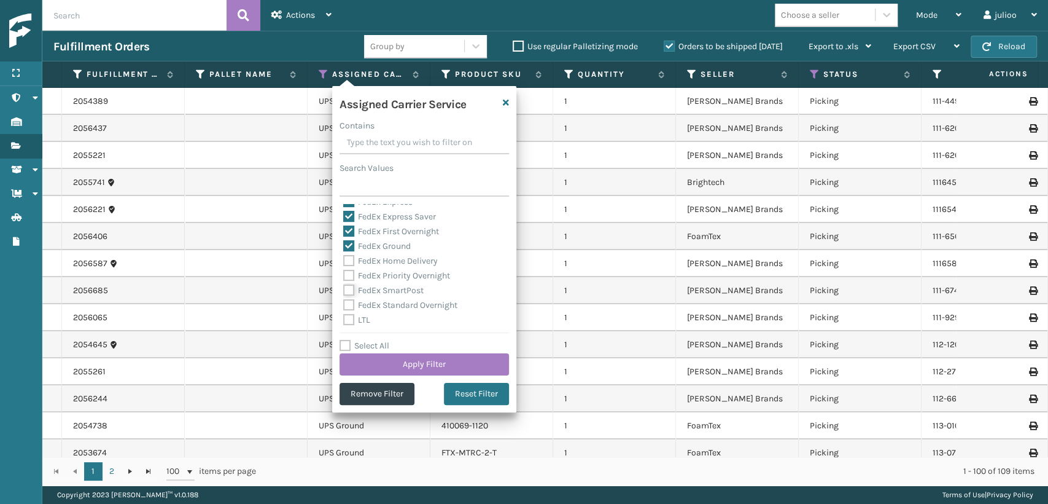
checkbox input "true"
click at [349, 271] on label "FedEx Priority Overnight" at bounding box center [396, 275] width 107 height 10
click at [344, 271] on input "FedEx Priority Overnight" at bounding box center [343, 272] width 1 height 8
checkbox input "true"
click at [349, 262] on label "FedEx Home Delivery" at bounding box center [390, 260] width 95 height 10
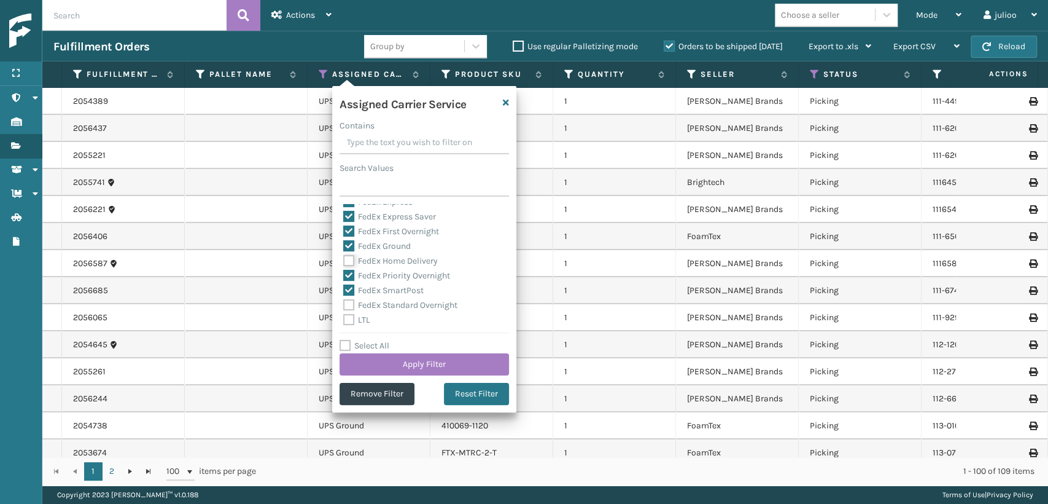
click at [344, 262] on input "FedEx Home Delivery" at bounding box center [343, 258] width 1 height 8
checkbox input "true"
click at [351, 301] on label "FedEx Standard Overnight" at bounding box center [400, 305] width 114 height 10
click at [344, 301] on input "FedEx Standard Overnight" at bounding box center [343, 302] width 1 height 8
checkbox input "true"
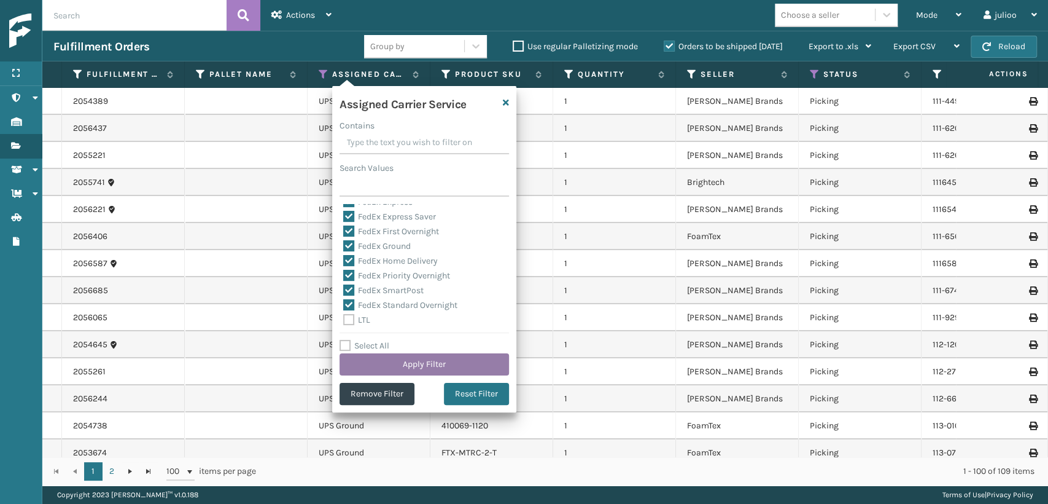
click at [368, 357] on button "Apply Filter" at bounding box center [424, 364] width 169 height 22
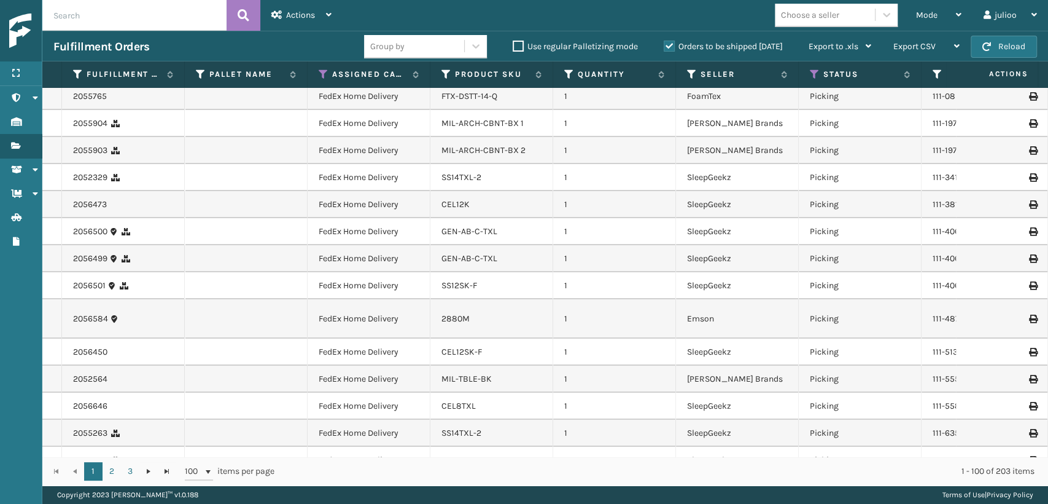
scroll to position [0, 0]
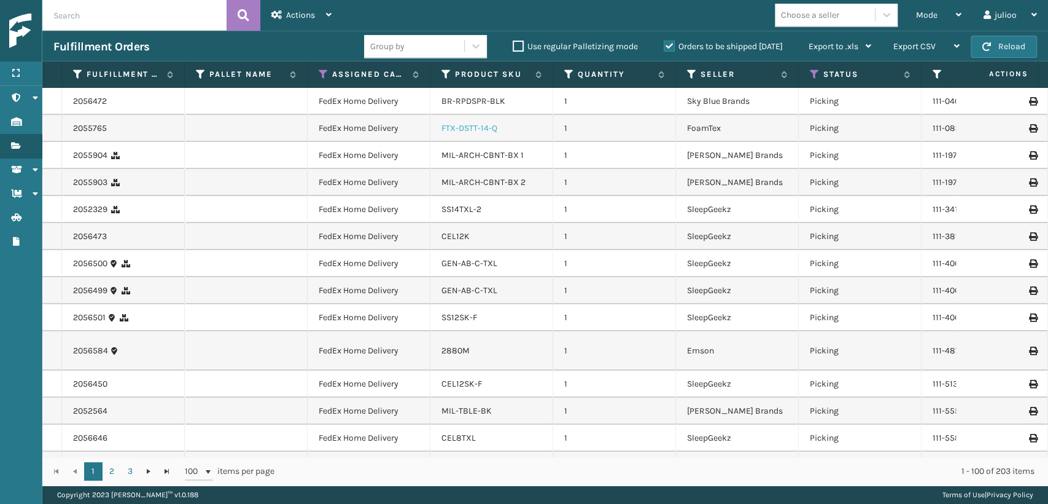
click at [480, 125] on link "FTX-DSTT-14-Q" at bounding box center [470, 128] width 56 height 10
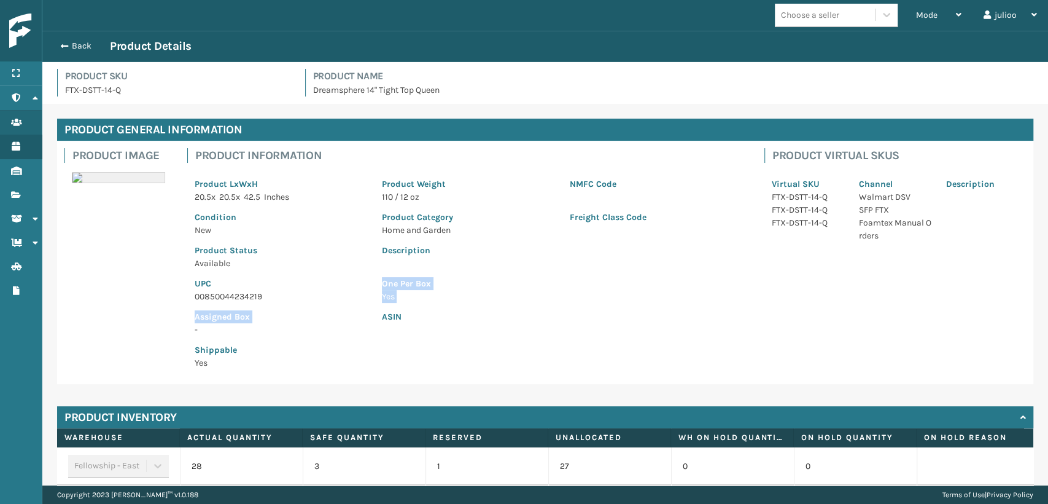
drag, startPoint x: 276, startPoint y: 298, endPoint x: 117, endPoint y: 324, distance: 161.0
click at [117, 324] on div "Product Image Product Information Product LxWxH 20.5 x 20.5 x 42.5 Inches Produ…" at bounding box center [545, 262] width 976 height 243
drag, startPoint x: 252, startPoint y: 297, endPoint x: 167, endPoint y: 309, distance: 86.3
click at [167, 309] on div "Product Image Product Information Product LxWxH 20.5 x 20.5 x 42.5 Inches Produ…" at bounding box center [545, 262] width 976 height 243
click at [195, 300] on p "00850044234219" at bounding box center [281, 296] width 173 height 13
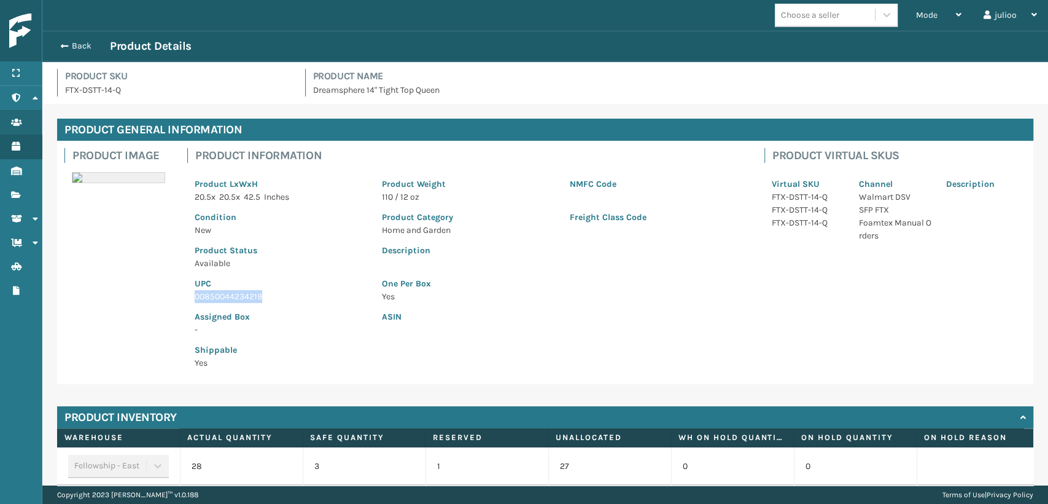
drag, startPoint x: 194, startPoint y: 300, endPoint x: 268, endPoint y: 302, distance: 73.7
click at [268, 302] on p "00850044234219" at bounding box center [281, 296] width 173 height 13
copy p "00850044234219"
click at [69, 47] on button "Back" at bounding box center [81, 46] width 56 height 11
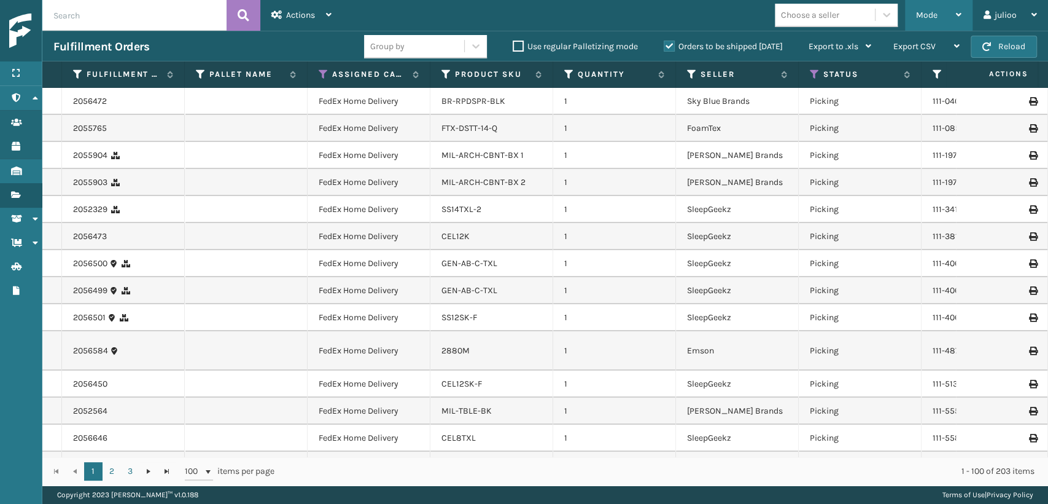
click at [947, 11] on div "Mode" at bounding box center [938, 15] width 45 height 31
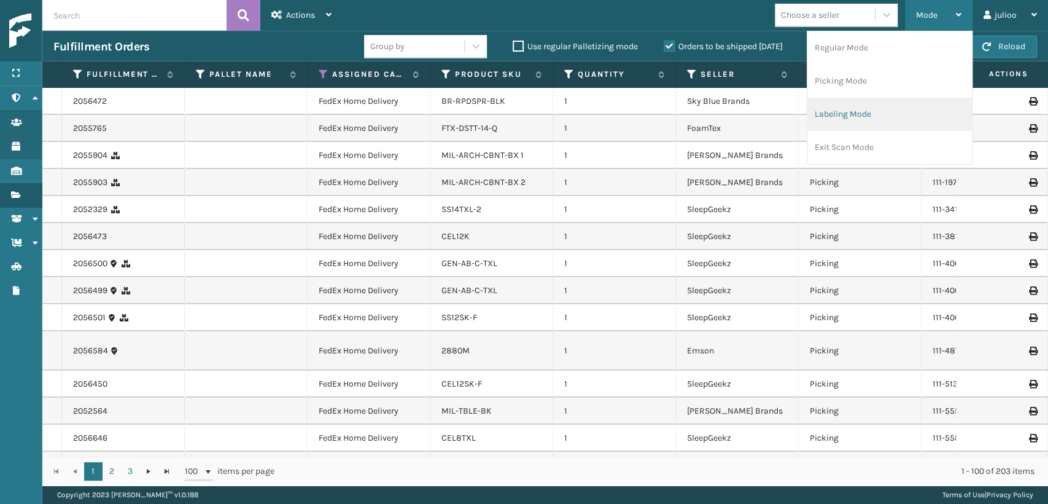
click at [831, 109] on li "Labeling Mode" at bounding box center [889, 114] width 165 height 33
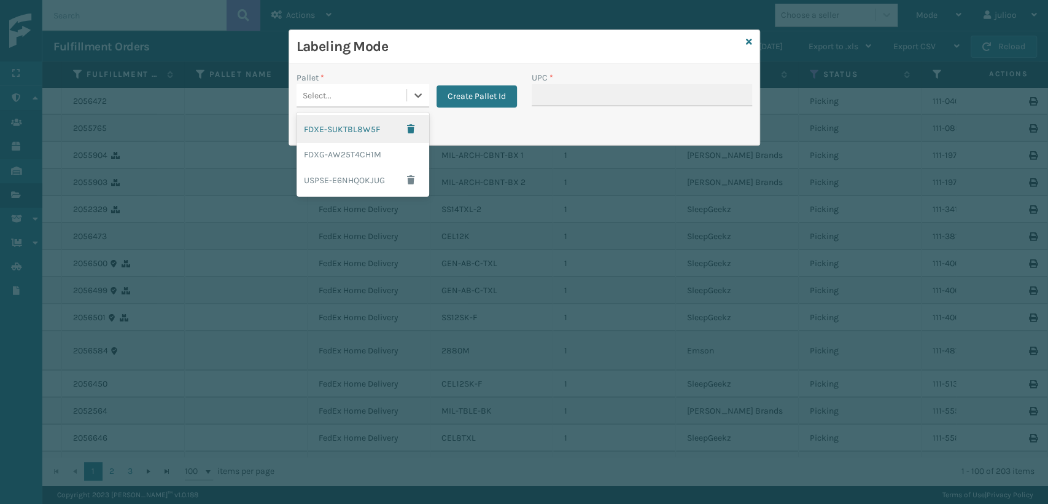
click at [330, 97] on div "Select..." at bounding box center [317, 95] width 29 height 13
click at [329, 145] on div "FDXG-AW25T4CH1M" at bounding box center [363, 154] width 133 height 23
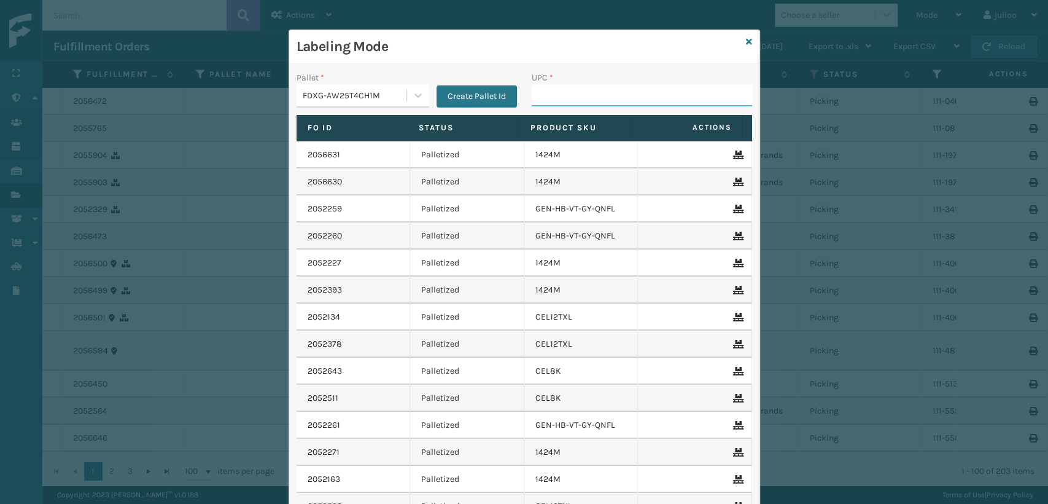
click at [560, 85] on input "UPC *" at bounding box center [642, 95] width 220 height 22
paste input "00850044234219"
type input "00850044234219"
click at [746, 44] on icon at bounding box center [749, 41] width 6 height 9
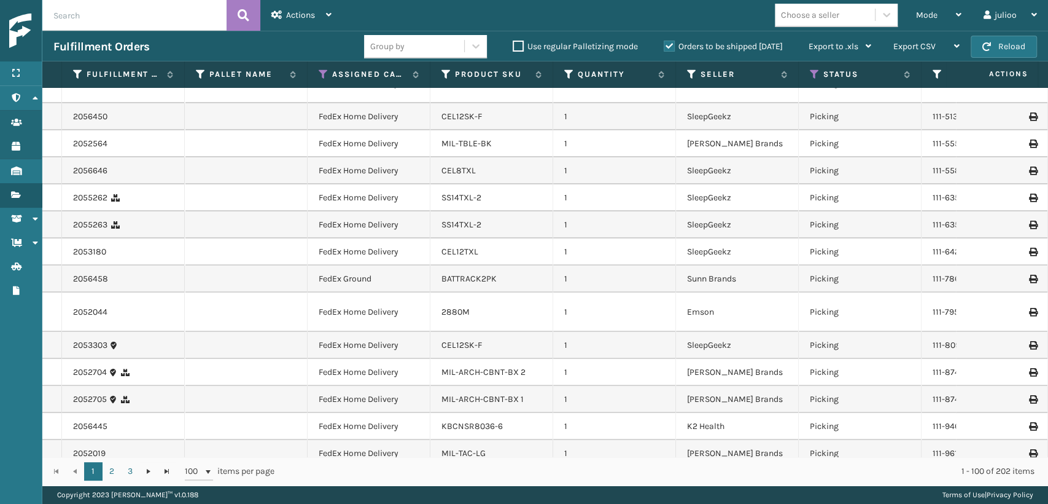
scroll to position [273, 0]
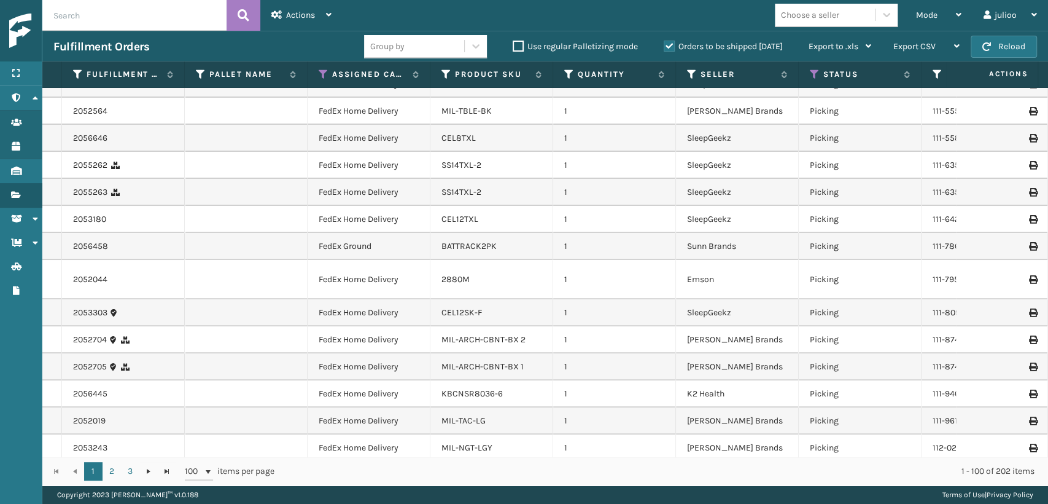
click at [900, 25] on div "Choose a seller" at bounding box center [840, 15] width 130 height 23
drag, startPoint x: 912, startPoint y: 13, endPoint x: 898, endPoint y: 45, distance: 34.7
click at [912, 14] on div "Mode Regular Mode Picking Mode Labeling Mode Exit Scan Mode" at bounding box center [939, 15] width 68 height 31
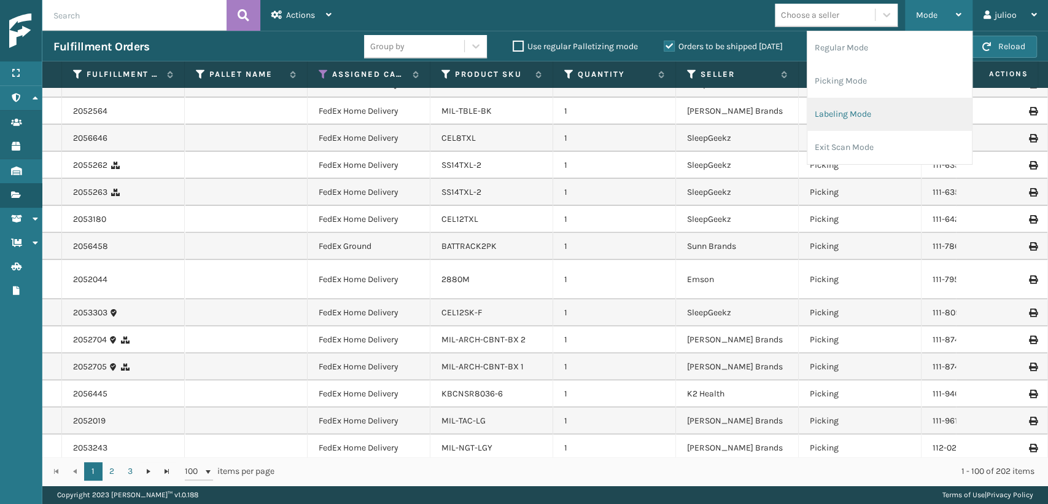
click at [833, 119] on li "Labeling Mode" at bounding box center [889, 114] width 165 height 33
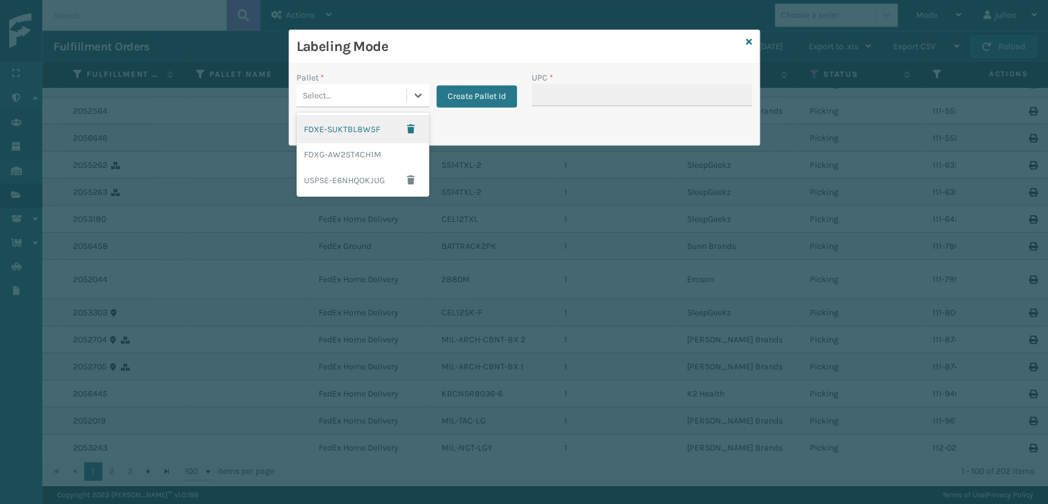
click at [349, 84] on div "Select..." at bounding box center [363, 95] width 133 height 23
click at [345, 158] on div "FDXG-AW25T4CH1M" at bounding box center [363, 154] width 133 height 23
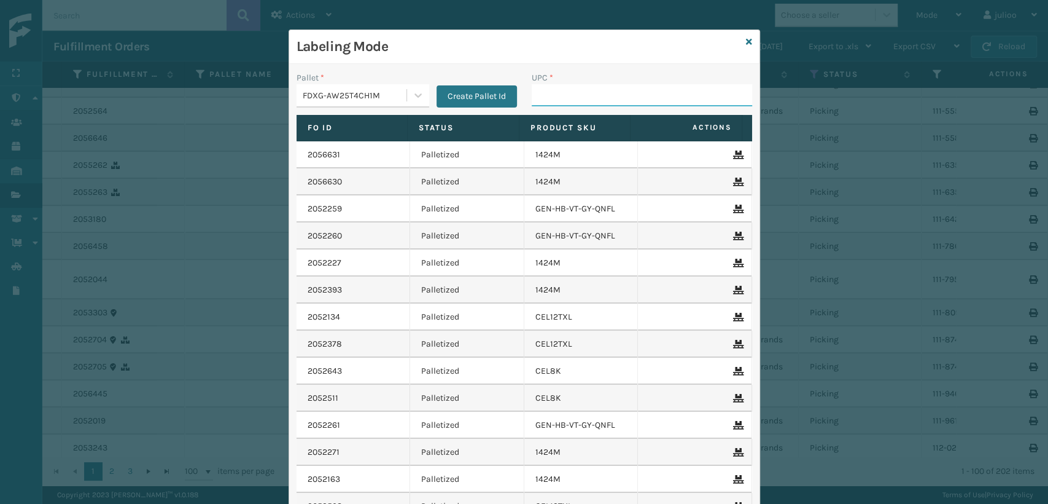
click at [576, 98] on input "UPC *" at bounding box center [642, 95] width 220 height 22
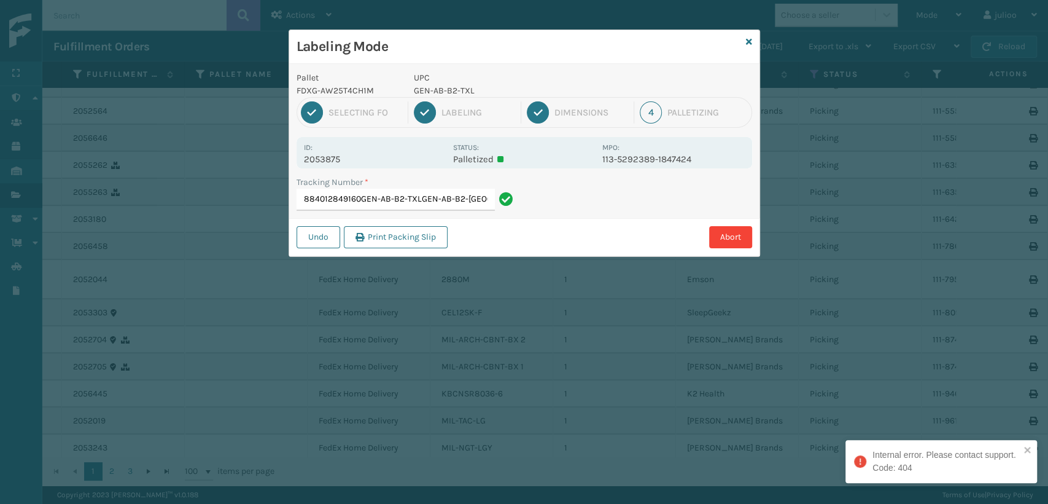
type input "884012849160GEN-AB-B2-TXLGEN-AB-B2-[GEOGRAPHIC_DATA]"
type input "392707611463840985125622"
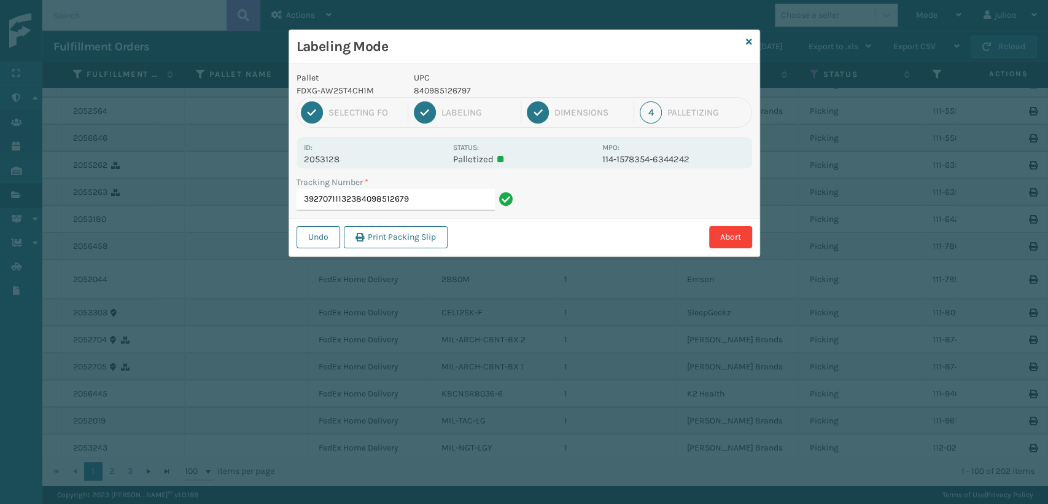
type input "392707111323840985126797"
type input "883995932757"
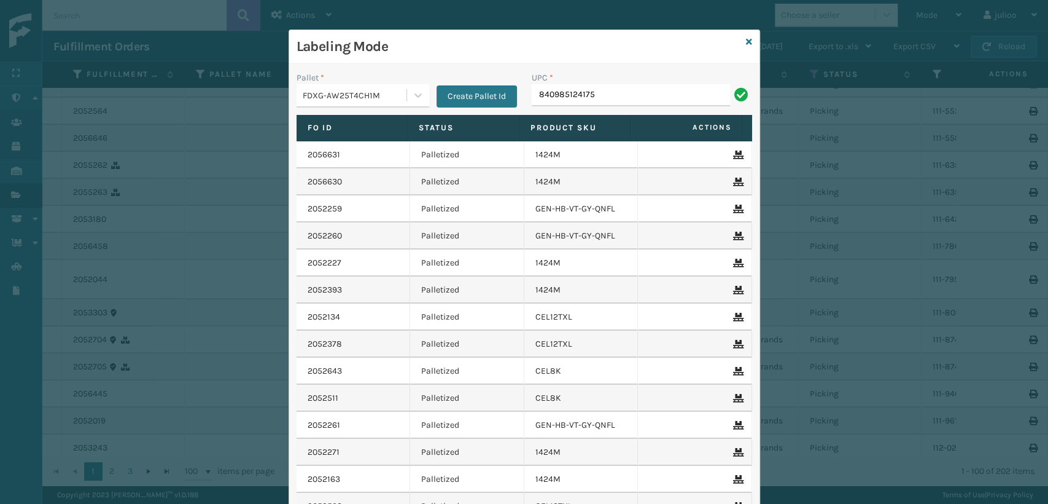
type input "840985124175"
type input "1008031"
type input "10080313074148"
type input "."
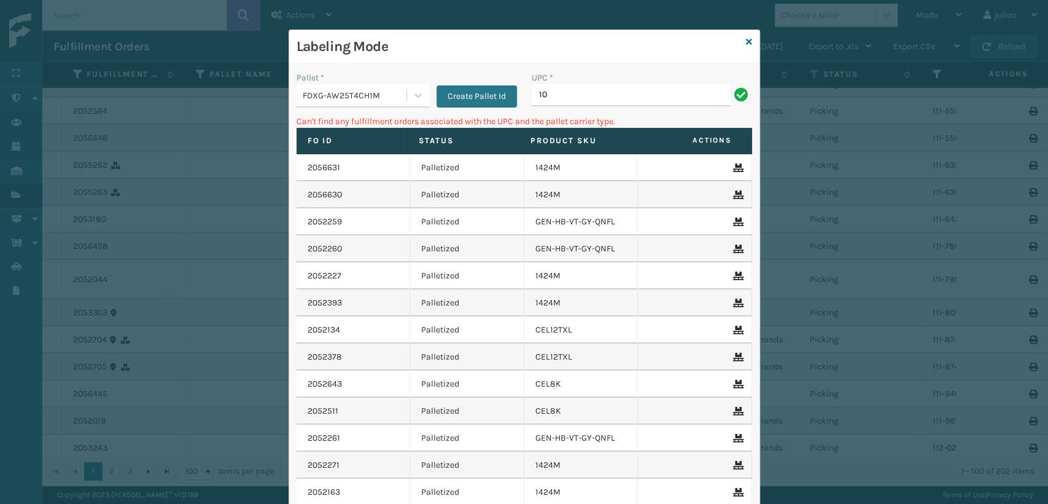
type input "1"
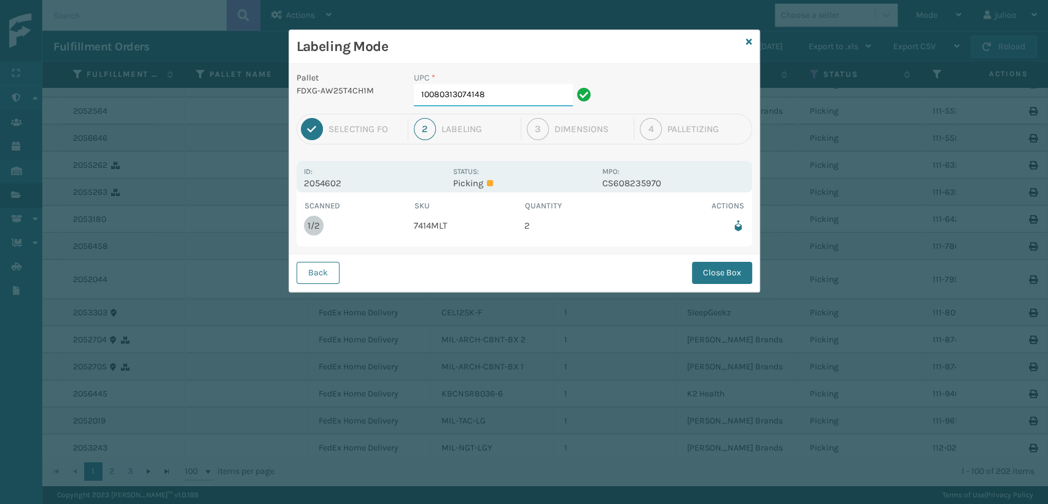
click at [514, 94] on input "10080313074148" at bounding box center [493, 95] width 159 height 22
click at [716, 275] on button "Close Box" at bounding box center [722, 273] width 60 height 22
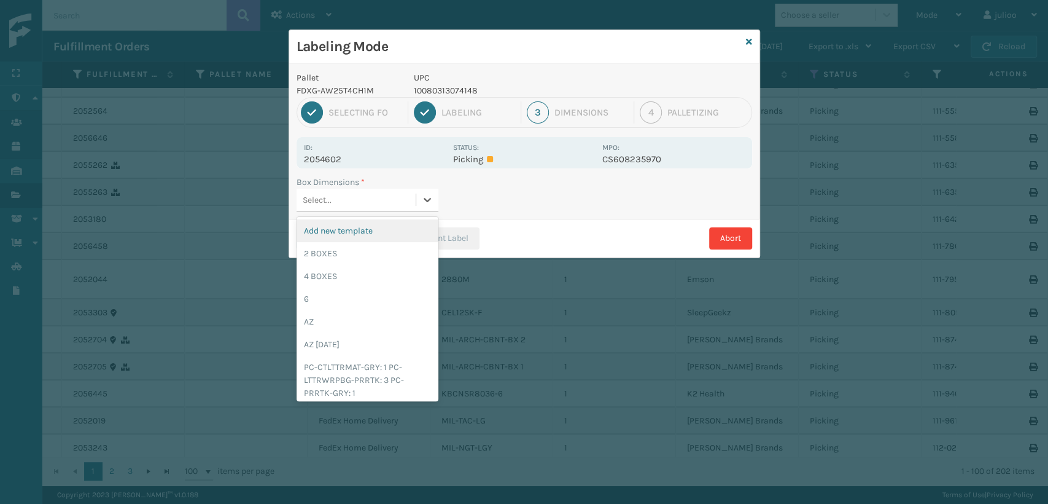
click at [407, 200] on div "Select..." at bounding box center [356, 200] width 119 height 20
click at [350, 247] on div "2 BOXES" at bounding box center [368, 253] width 142 height 23
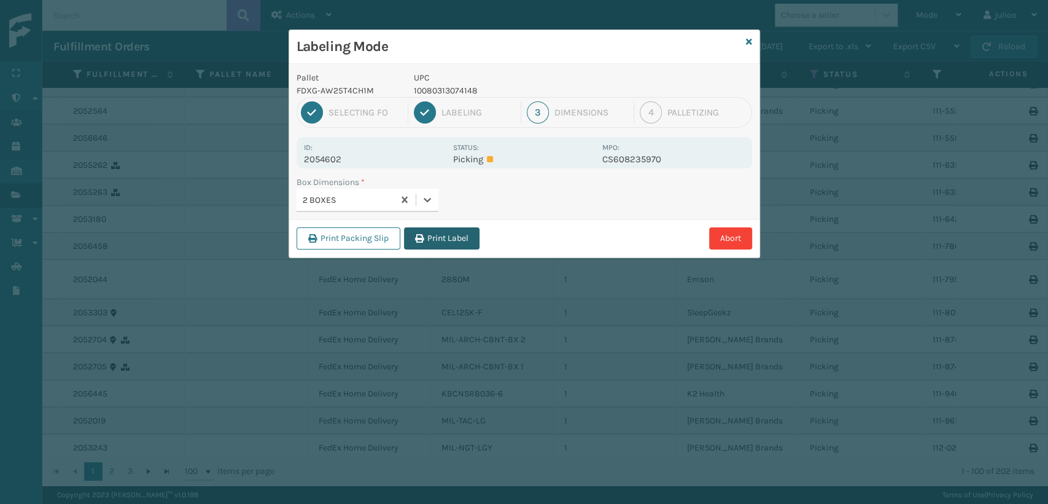
click at [430, 236] on button "Print Label" at bounding box center [442, 238] width 76 height 22
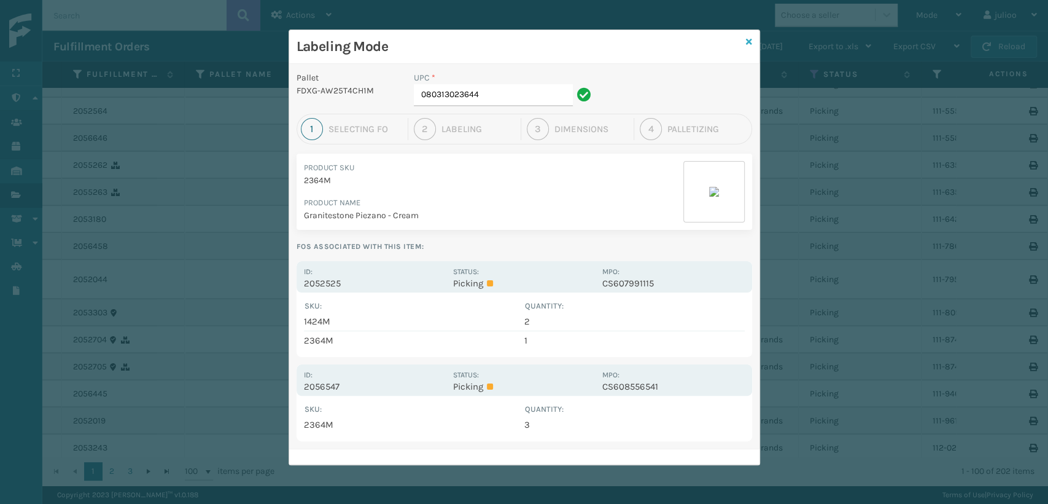
click at [749, 47] on link at bounding box center [749, 42] width 6 height 13
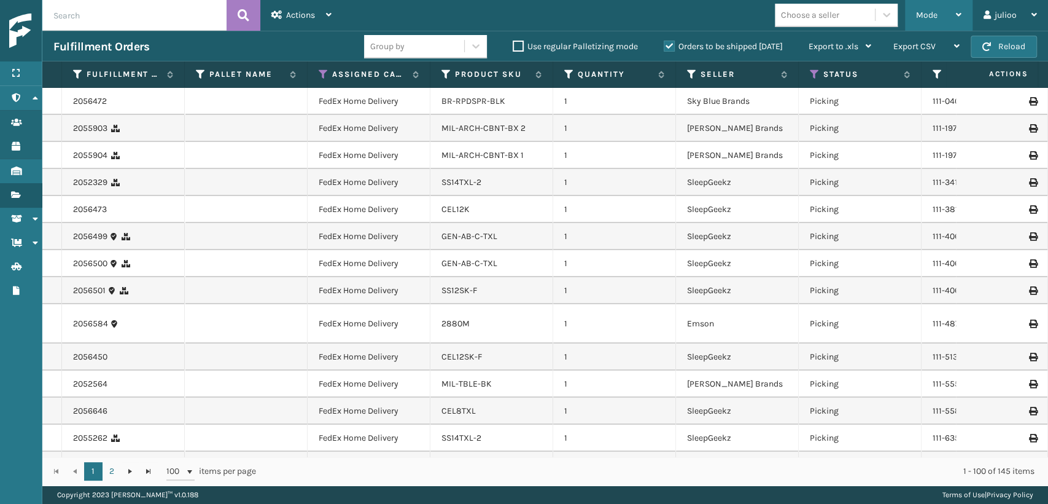
drag, startPoint x: 925, startPoint y: 17, endPoint x: 910, endPoint y: 26, distance: 17.1
click at [917, 21] on div "Mode" at bounding box center [938, 15] width 45 height 31
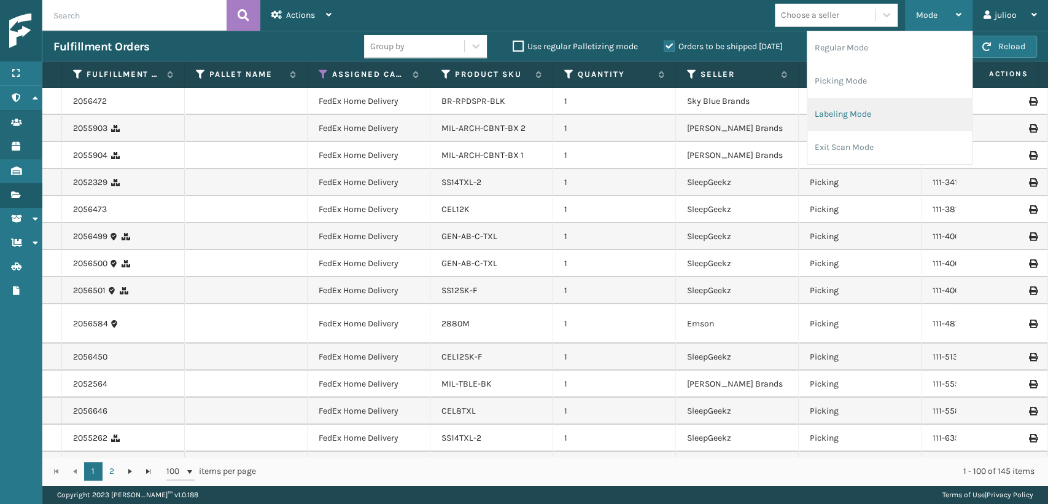
click at [823, 116] on li "Labeling Mode" at bounding box center [889, 114] width 165 height 33
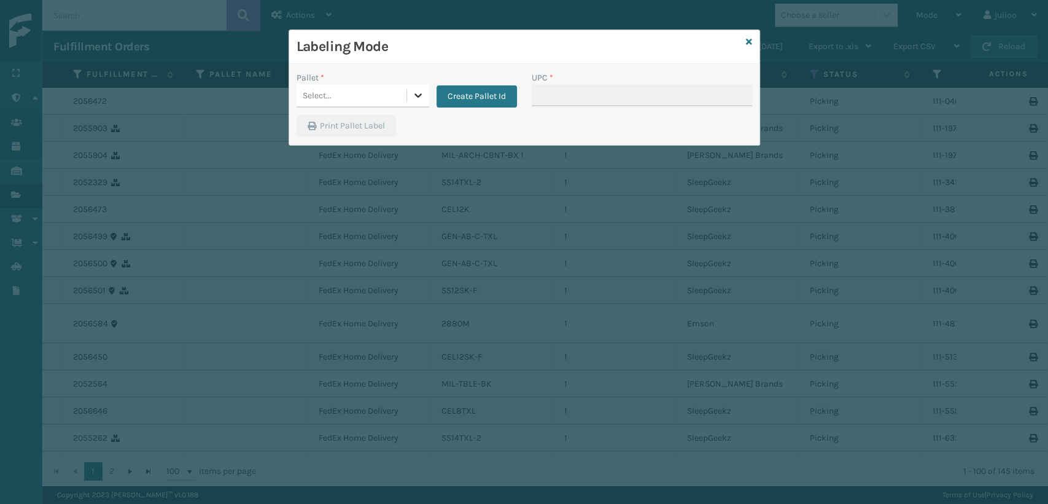
click at [407, 97] on div at bounding box center [418, 95] width 22 height 22
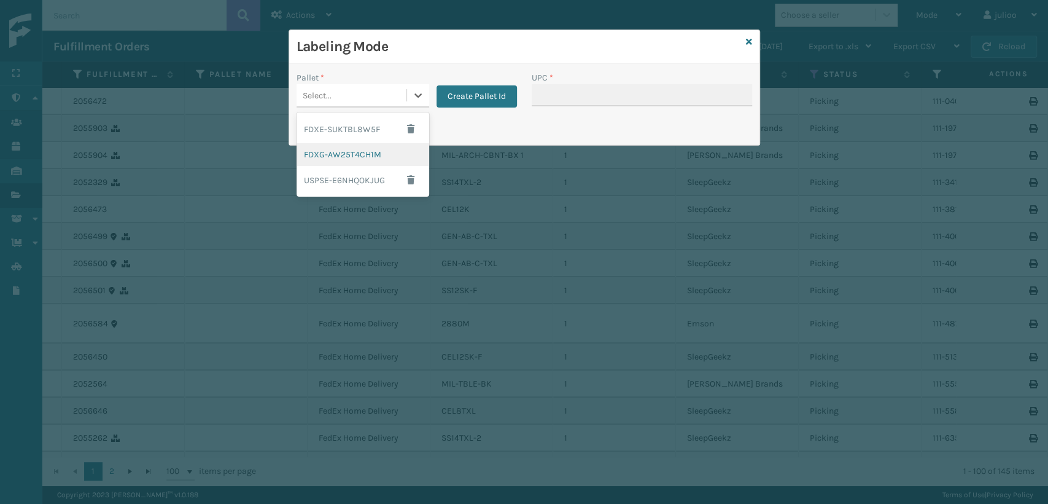
click at [368, 144] on div "FDXG-AW25T4CH1M" at bounding box center [363, 154] width 133 height 23
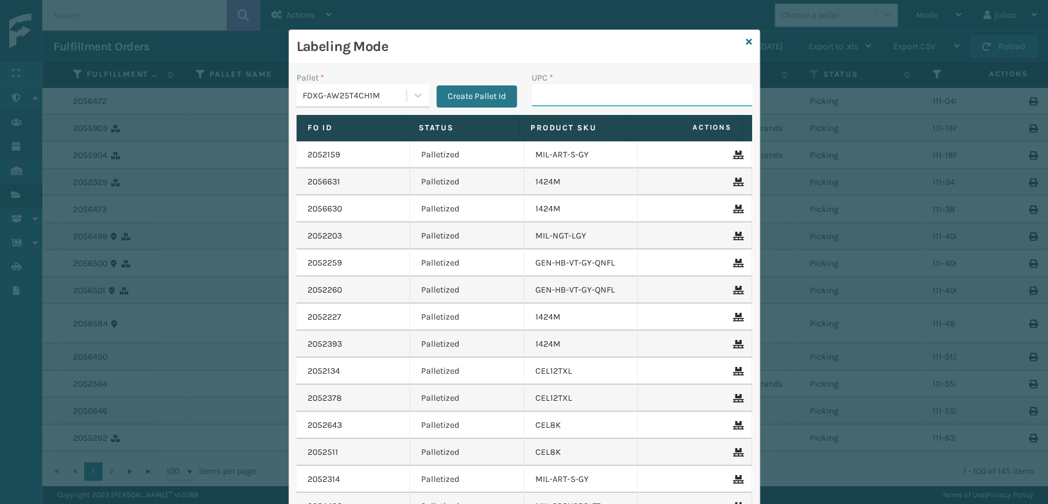
click at [636, 84] on input "UPC *" at bounding box center [642, 95] width 220 height 22
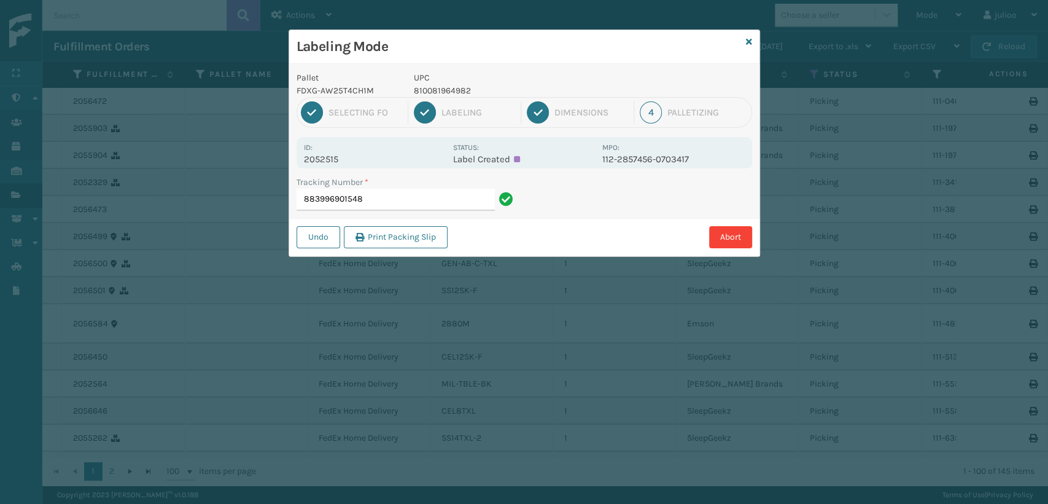
drag, startPoint x: 370, startPoint y: 200, endPoint x: 199, endPoint y: 203, distance: 170.7
click at [204, 200] on div "Labeling Mode Pallet FDXG-AW25T4CH1M UPC 810081964982 1 Selecting FO 2 Labeling…" at bounding box center [524, 252] width 1048 height 504
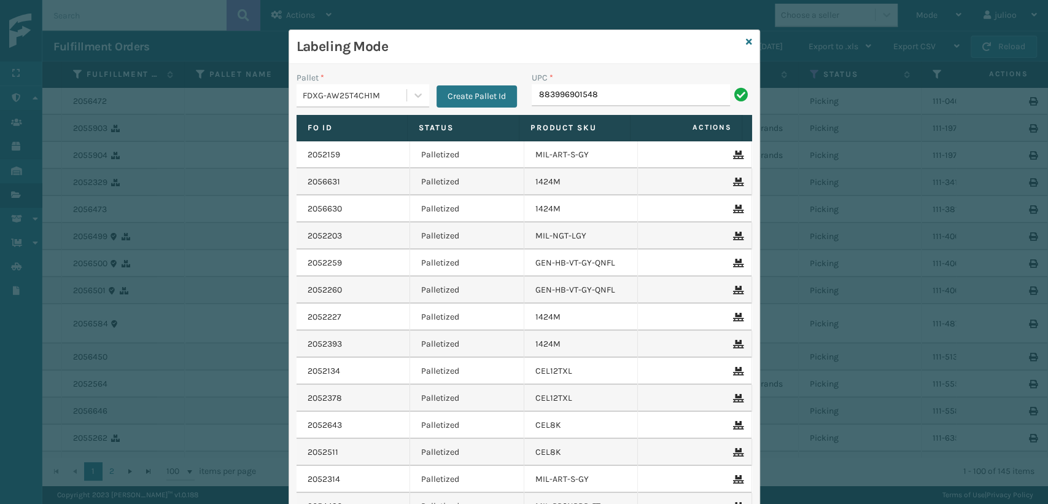
type input "883996901548"
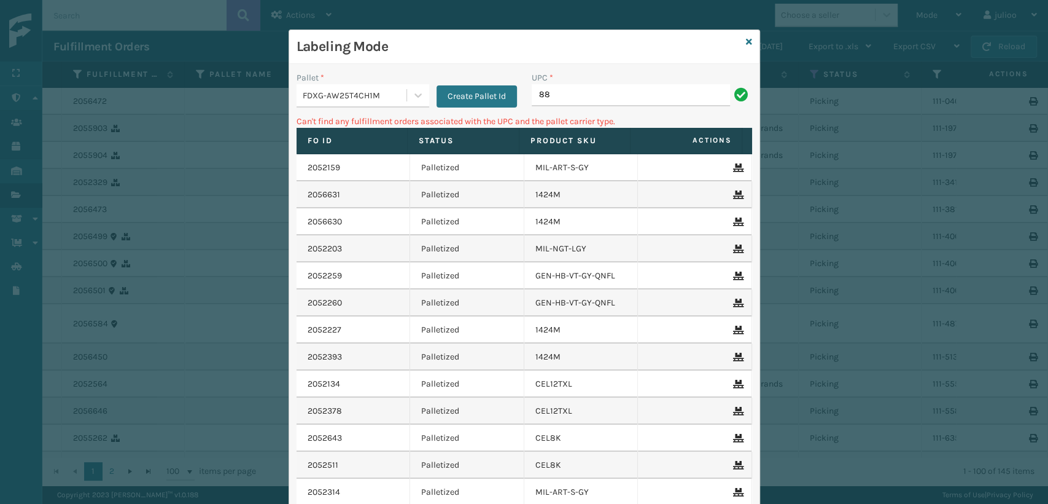
type input "8"
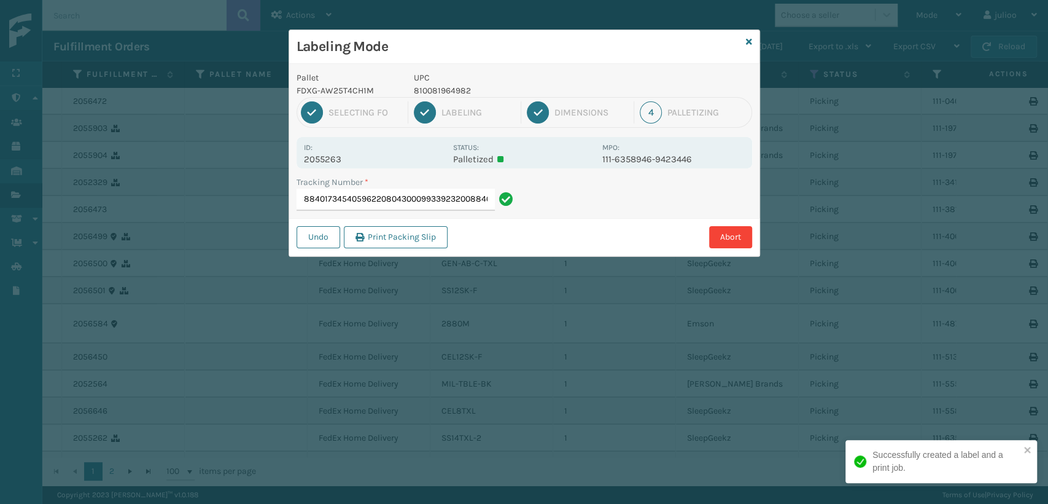
type input "8840173454059622080430009933923200884017345405"
type input "884012182880"
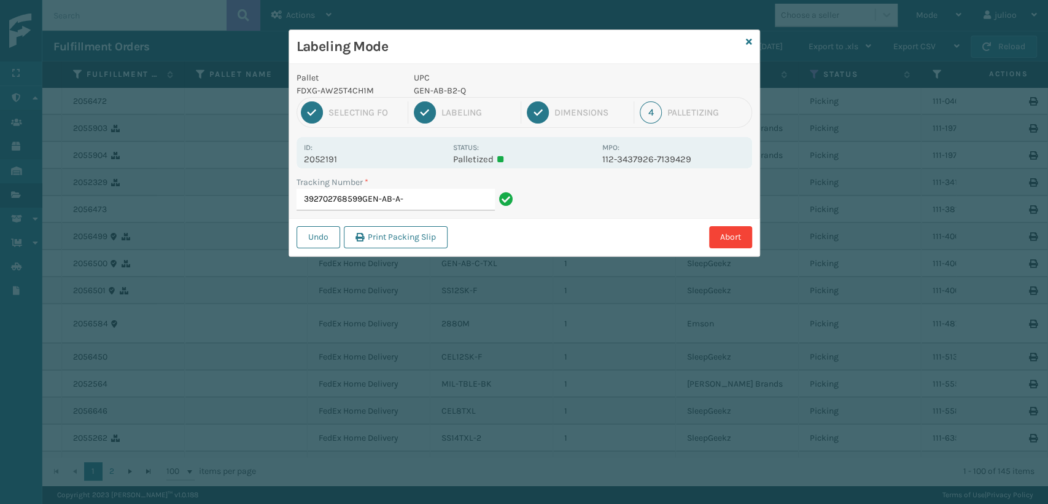
type input "392702768599GEN-AB-A-F"
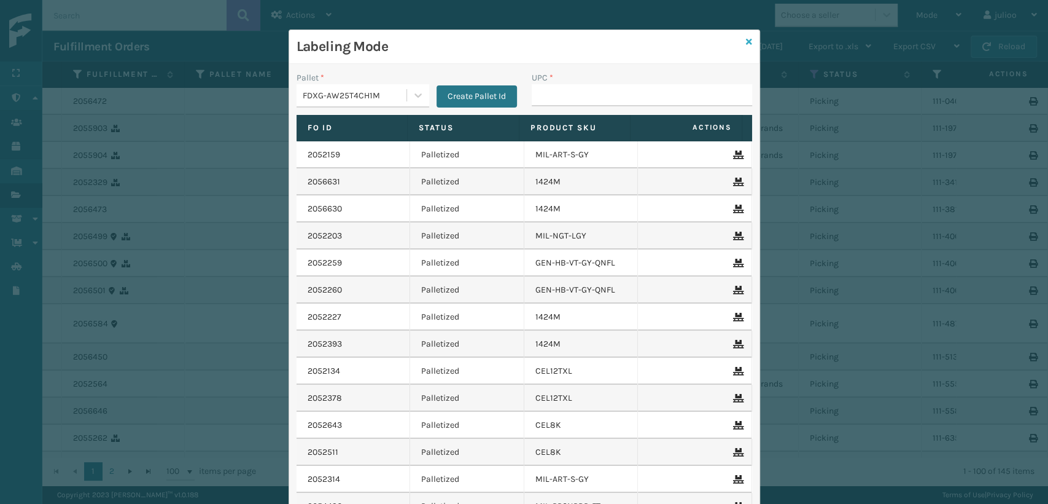
click at [746, 37] on icon at bounding box center [749, 41] width 6 height 9
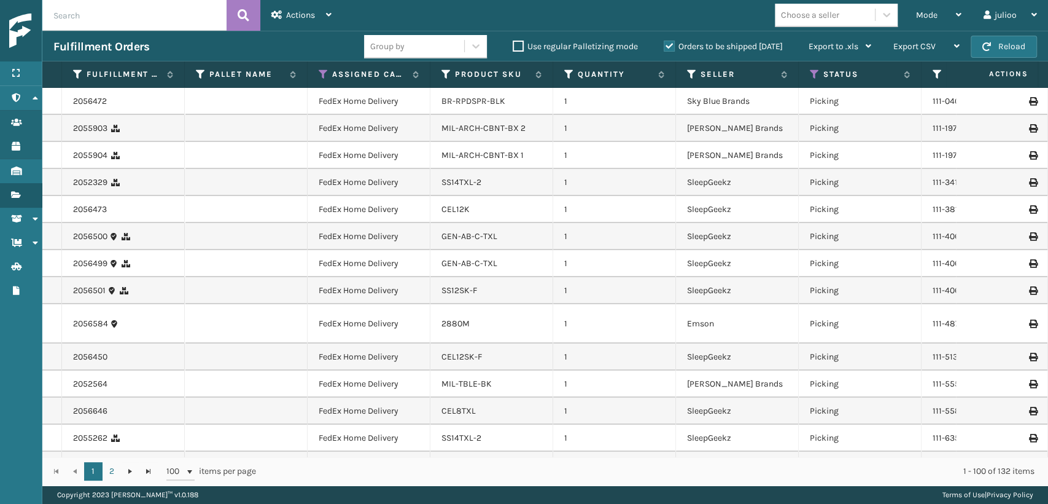
click at [804, 11] on div "Choose a seller" at bounding box center [810, 15] width 58 height 13
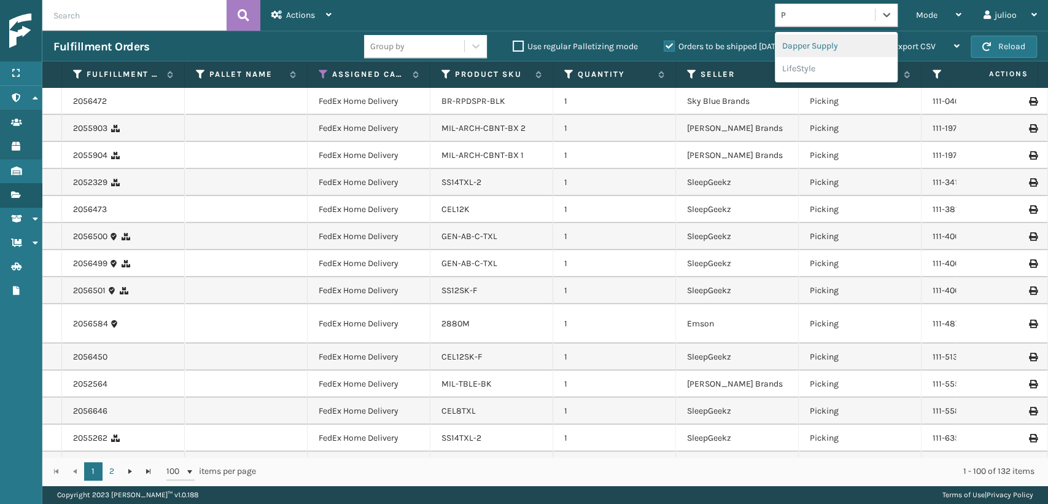
type input "PL"
click at [814, 91] on div "Plush Collections" at bounding box center [836, 91] width 123 height 23
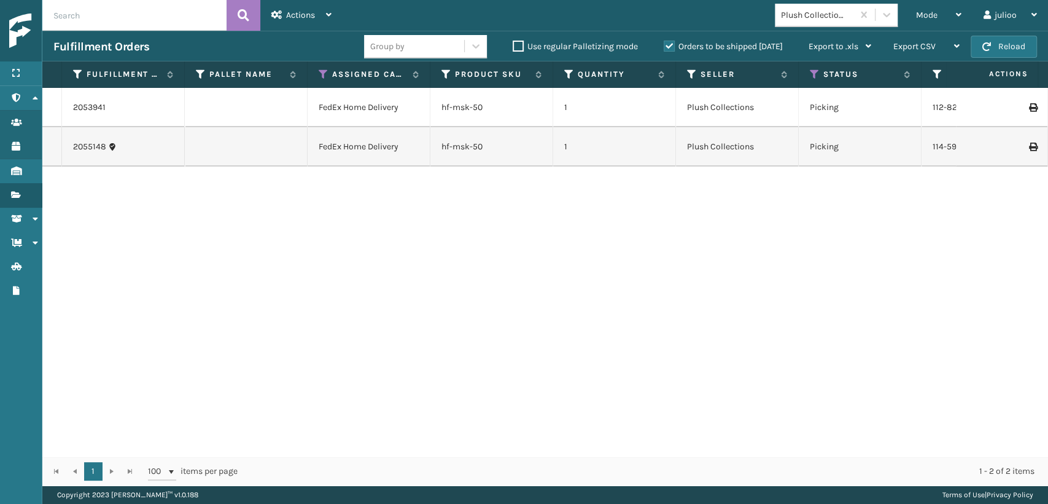
click at [457, 152] on li "hf-msk-50" at bounding box center [462, 147] width 41 height 12
click at [458, 141] on link "hf-msk-50" at bounding box center [462, 146] width 41 height 10
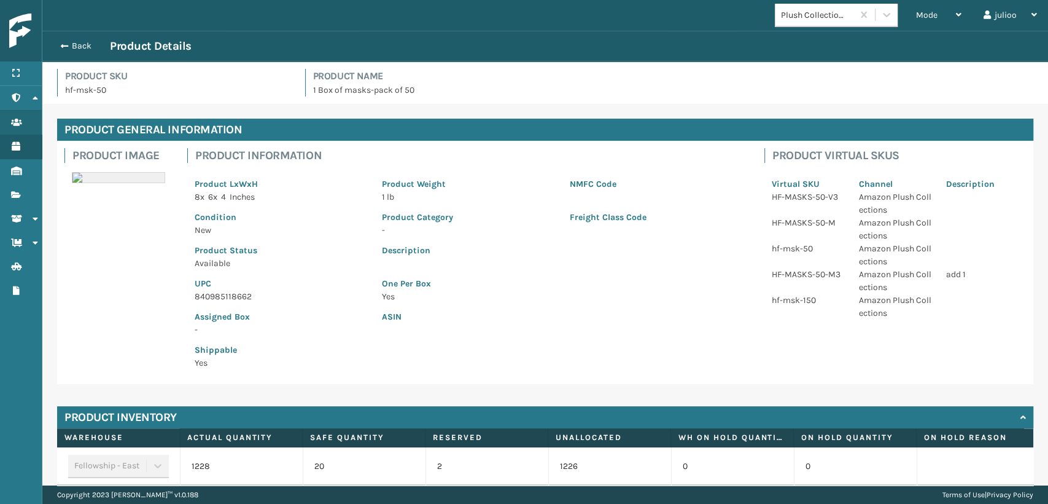
click at [224, 296] on p "840985118662" at bounding box center [281, 296] width 173 height 13
copy p "840985118662"
click at [82, 42] on button "Back" at bounding box center [81, 46] width 56 height 11
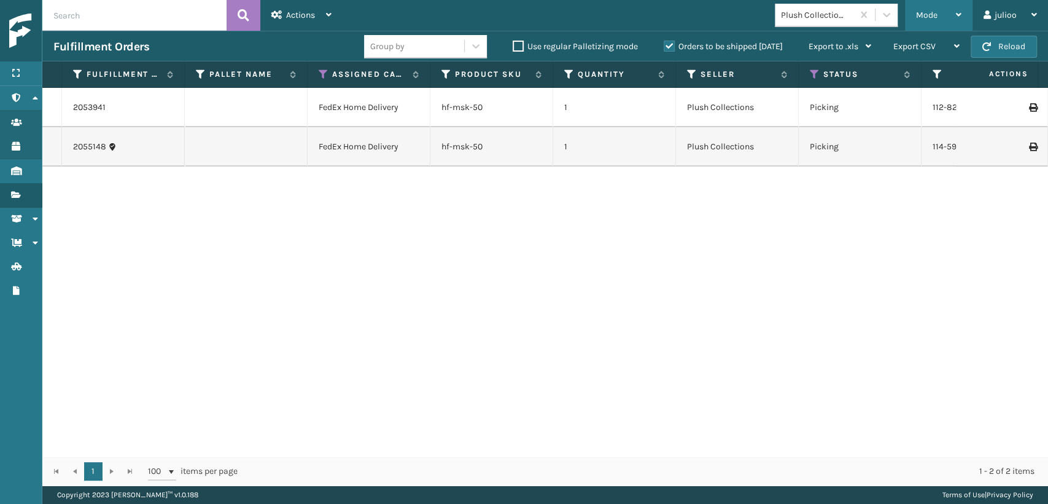
click at [924, 15] on span "Mode" at bounding box center [926, 15] width 21 height 10
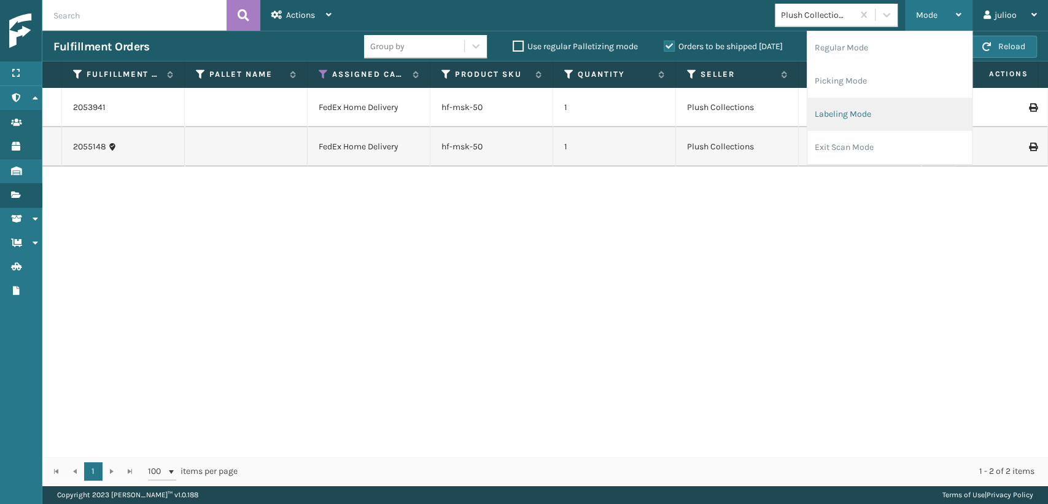
click at [893, 114] on li "Labeling Mode" at bounding box center [889, 114] width 165 height 33
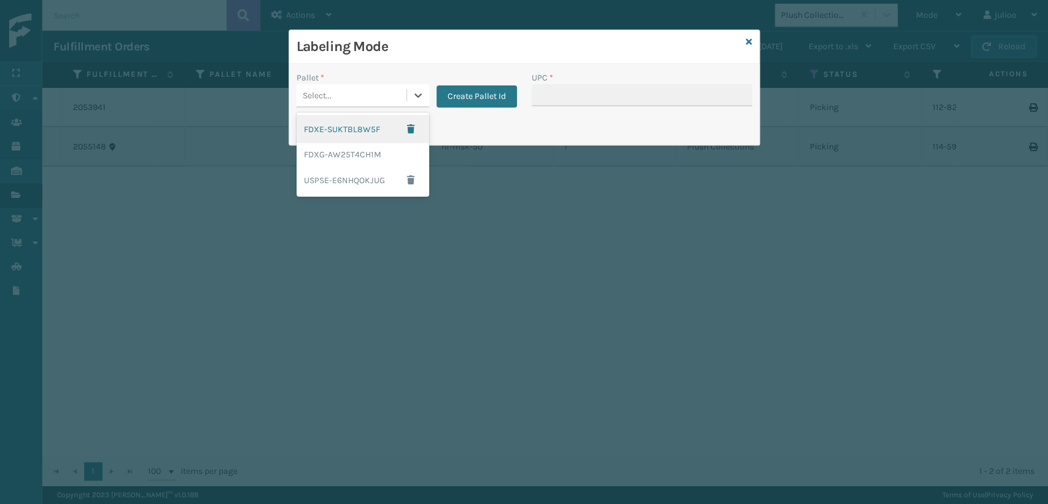
click at [400, 101] on div "Select..." at bounding box center [352, 95] width 110 height 20
click at [359, 153] on div "FDXG-AW25T4CH1M" at bounding box center [363, 154] width 133 height 23
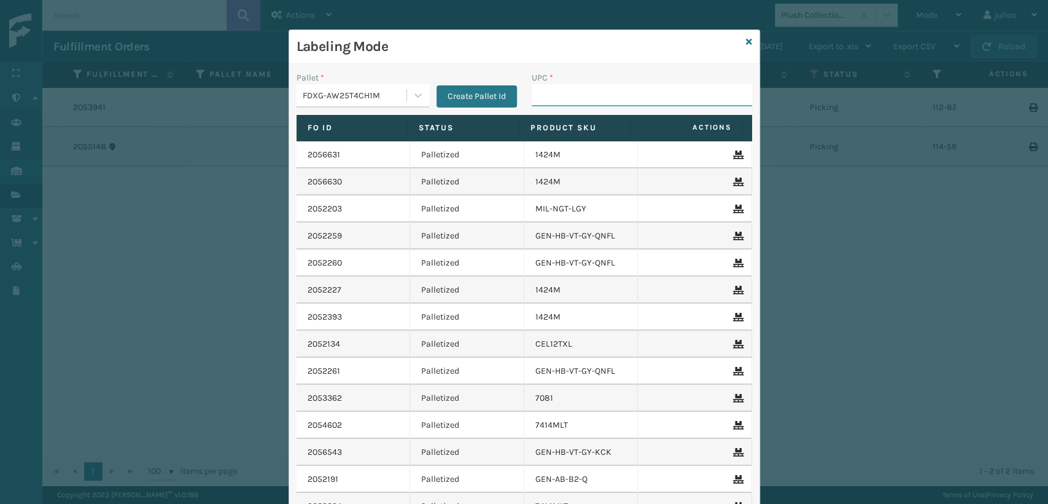
drag, startPoint x: 575, startPoint y: 85, endPoint x: 575, endPoint y: 92, distance: 6.8
paste input "840985118662"
type input "840985118662"
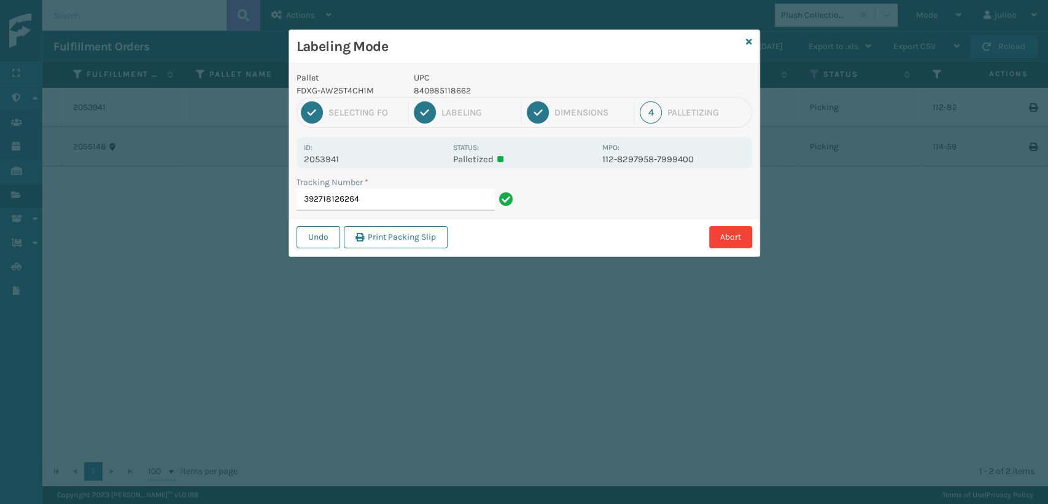
drag, startPoint x: 391, startPoint y: 199, endPoint x: 158, endPoint y: 173, distance: 234.8
click at [158, 173] on div "Labeling Mode Pallet FDXG-AW25T4CH1M UPC 840985118662 1 Selecting FO 2 Labeling…" at bounding box center [524, 252] width 1048 height 504
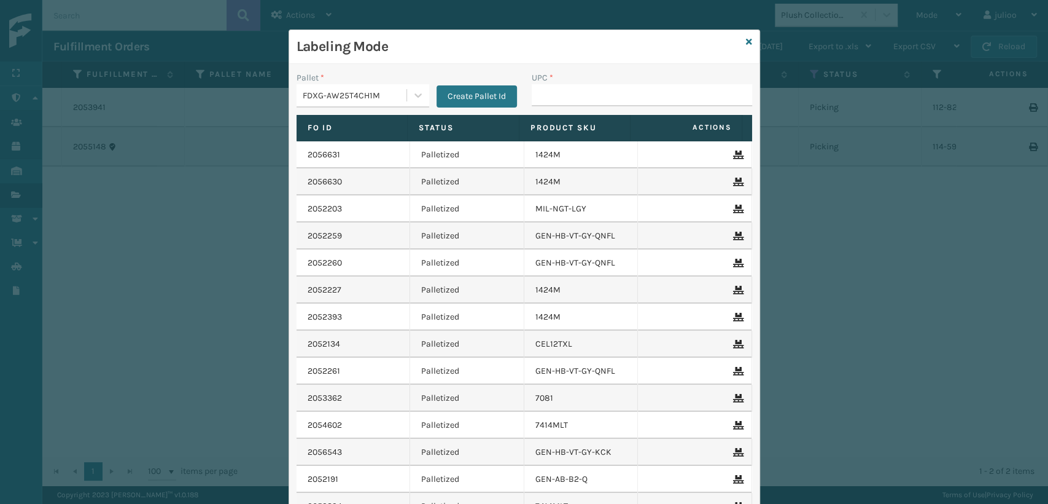
click at [621, 95] on input "UPC *" at bounding box center [642, 95] width 220 height 22
type input "392718126264"
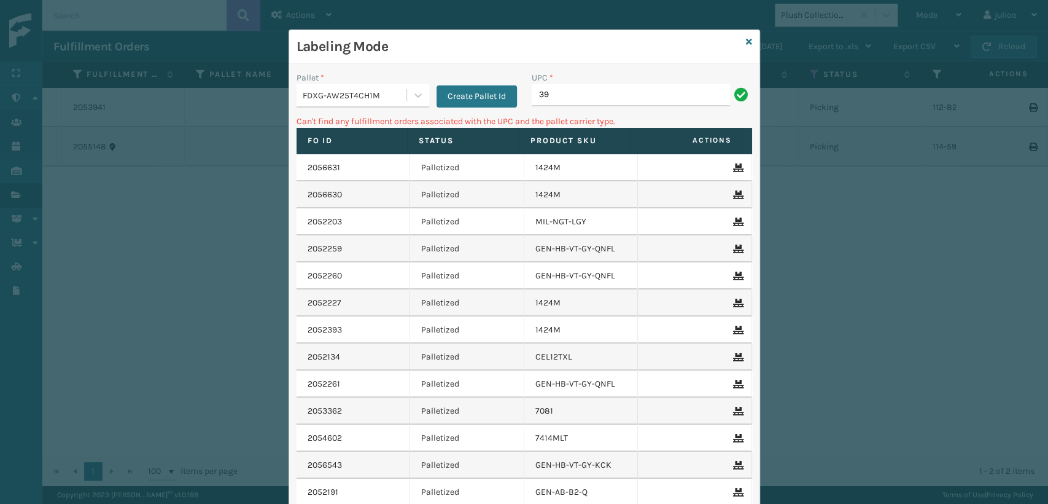
type input "3"
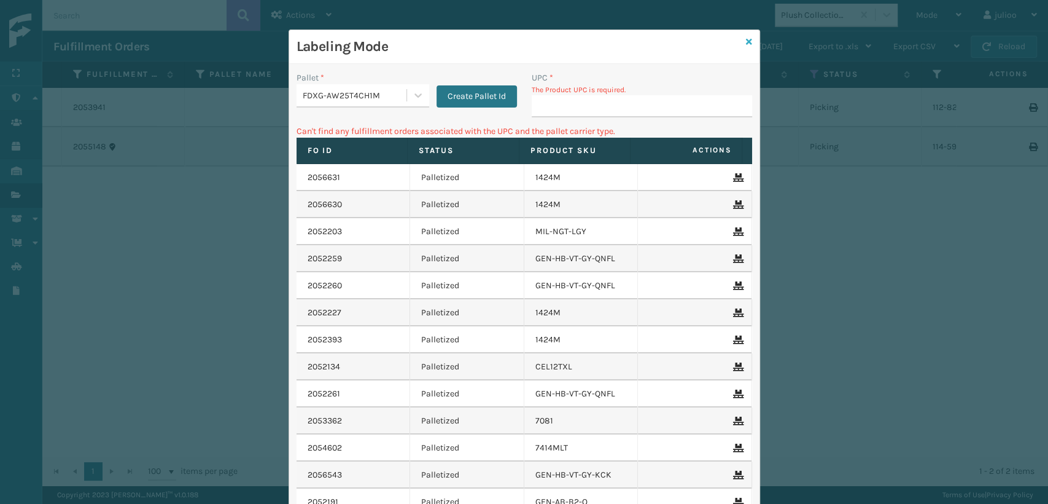
click at [746, 41] on icon at bounding box center [749, 41] width 6 height 9
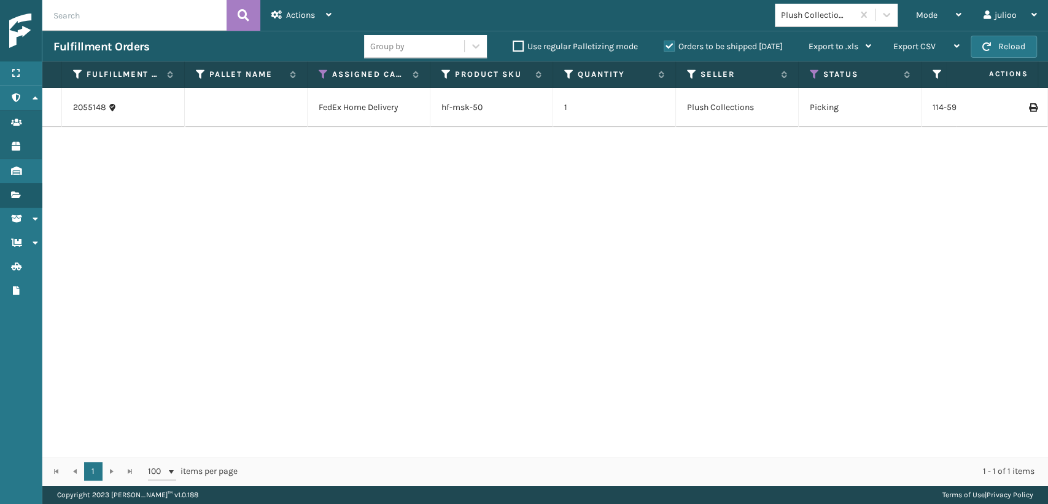
click at [501, 113] on div "hf-msk-50" at bounding box center [492, 107] width 100 height 12
click at [464, 103] on link "hf-msk-50" at bounding box center [462, 107] width 41 height 10
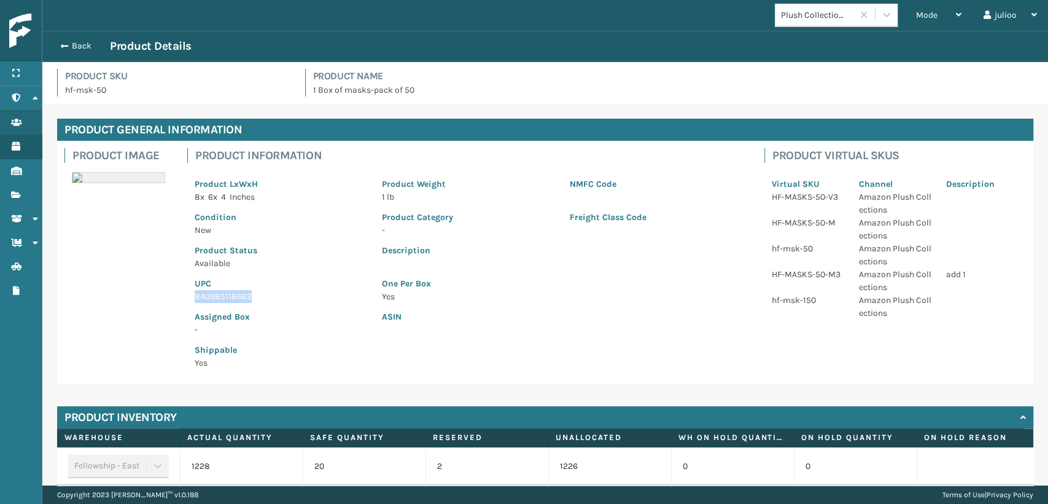
drag, startPoint x: 260, startPoint y: 300, endPoint x: 171, endPoint y: 301, distance: 88.4
click at [171, 301] on div "Product Image Product Information Product LxWxH 8 x 6 x 4 Inches Product Weight…" at bounding box center [545, 262] width 976 height 243
copy p "840985118662"
click at [60, 42] on span "button" at bounding box center [62, 46] width 7 height 9
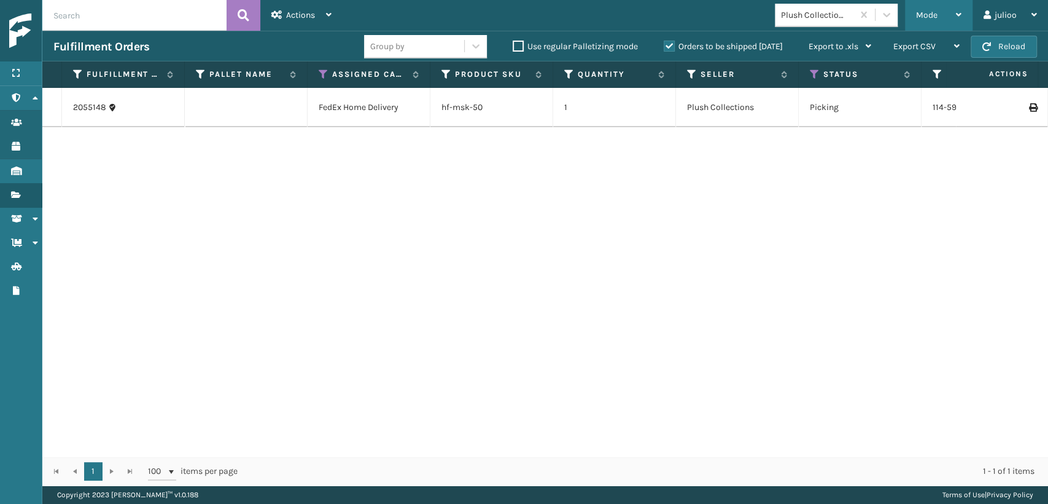
drag, startPoint x: 926, startPoint y: 22, endPoint x: 840, endPoint y: 33, distance: 86.6
click at [924, 22] on div "Mode" at bounding box center [938, 15] width 45 height 31
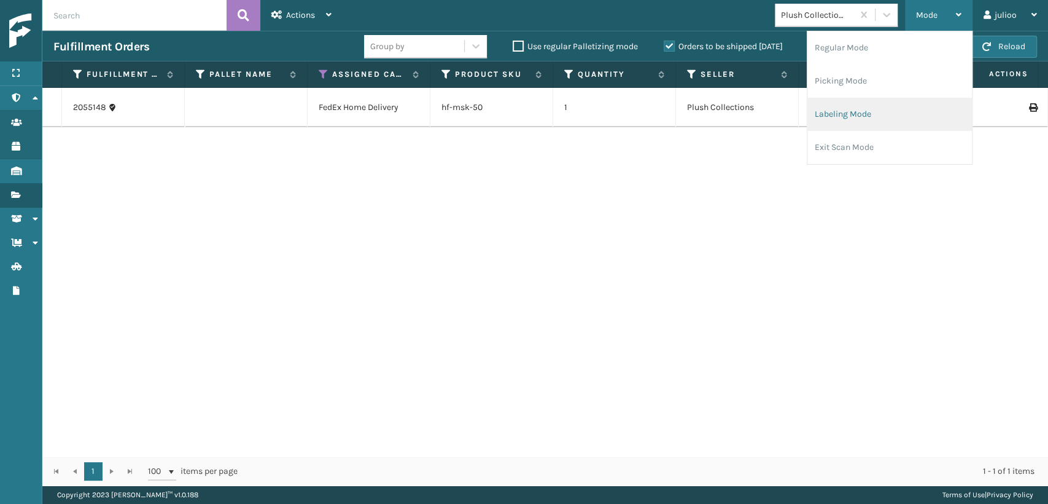
click at [836, 111] on li "Labeling Mode" at bounding box center [889, 114] width 165 height 33
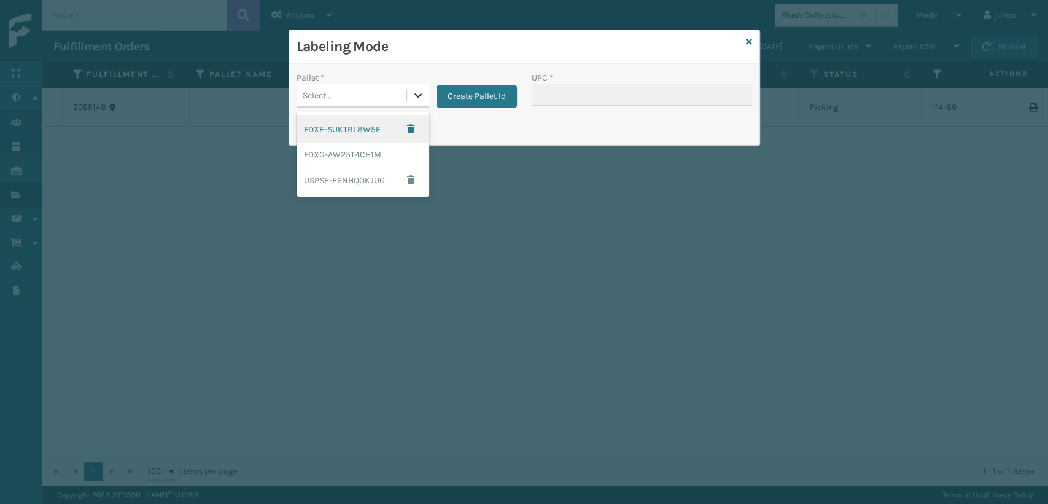
click at [407, 104] on div at bounding box center [418, 95] width 22 height 22
click at [375, 160] on div "FDXG-AW25T4CH1M" at bounding box center [363, 154] width 133 height 23
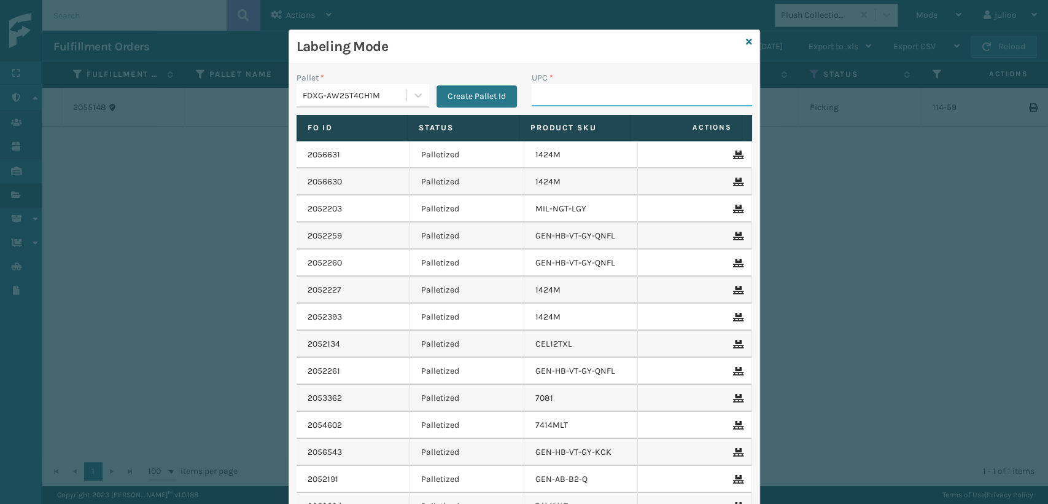
click at [537, 96] on input "UPC *" at bounding box center [642, 95] width 220 height 22
paste input "840985118662"
type input "840985118662"
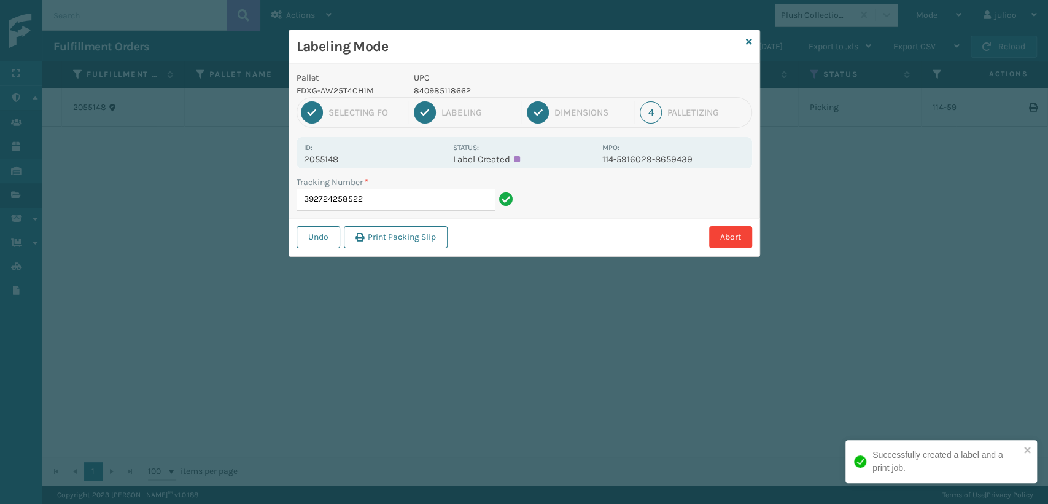
type input "392724258522."
